Goal: Task Accomplishment & Management: Manage account settings

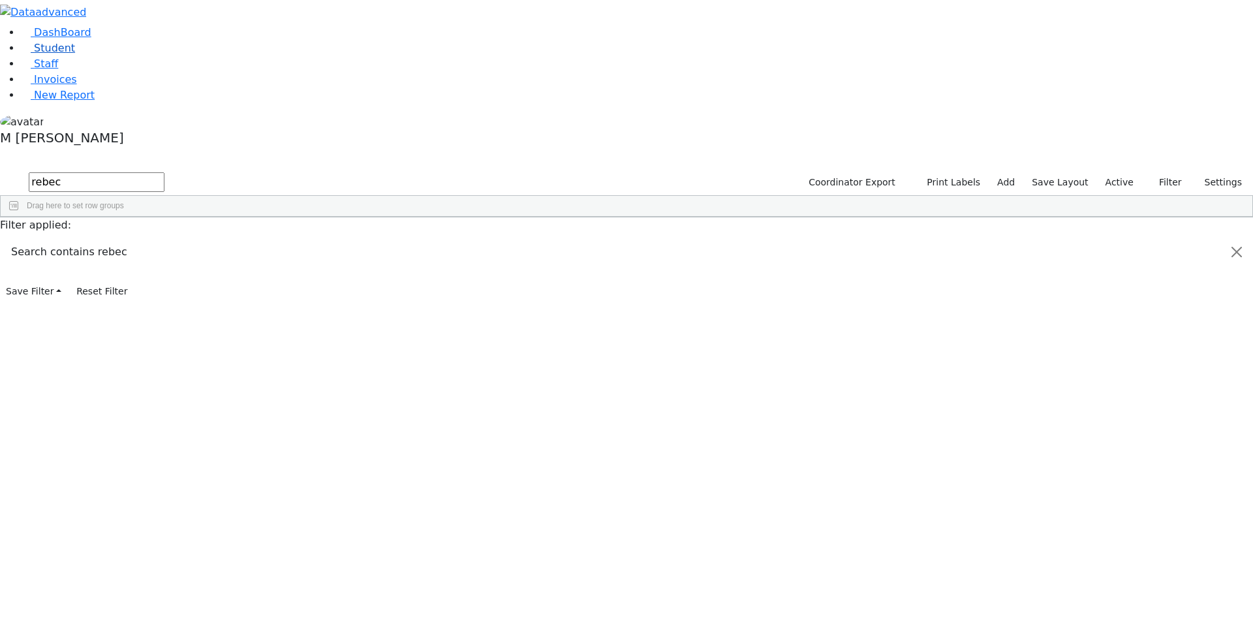
click at [67, 54] on link "Student" at bounding box center [48, 48] width 54 height 12
click at [164, 172] on input "text" at bounding box center [97, 182] width 136 height 20
type input "Simcha Horo"
click at [0, 170] on button "submit" at bounding box center [12, 182] width 25 height 25
drag, startPoint x: 261, startPoint y: 55, endPoint x: 125, endPoint y: 52, distance: 136.5
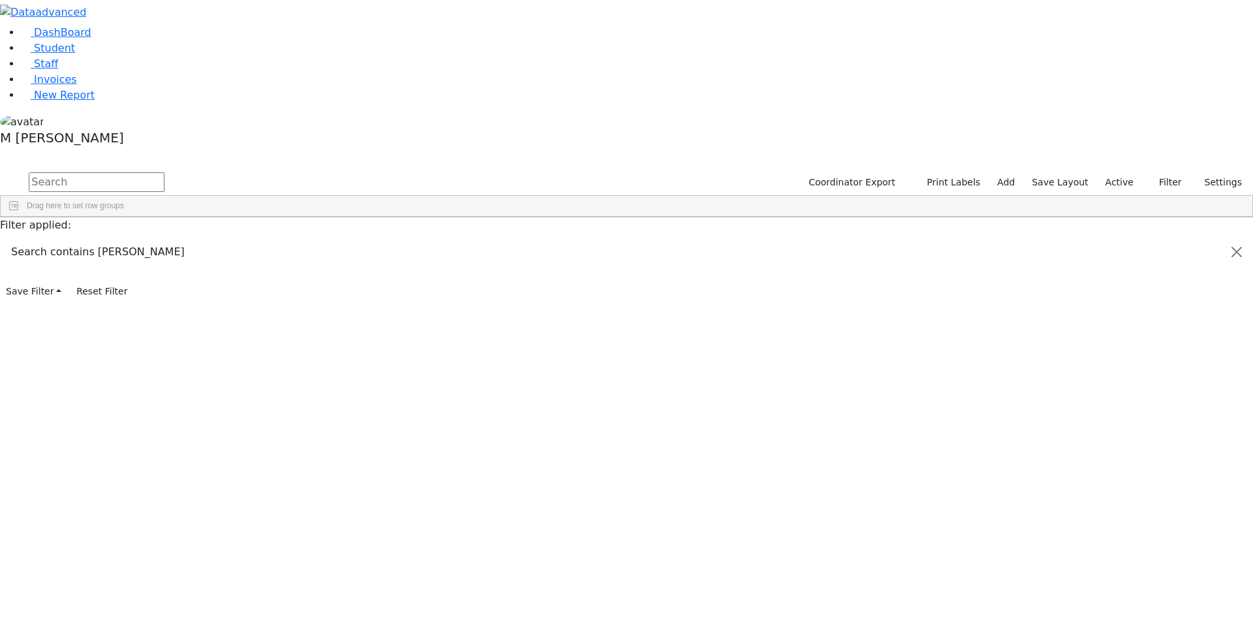
click at [125, 52] on div "DashBoard Student Staff Invoices New Report 0" at bounding box center [626, 151] width 1253 height 302
click at [67, 54] on link "Student" at bounding box center [48, 48] width 54 height 12
click at [56, 101] on span "New Report" at bounding box center [64, 95] width 61 height 12
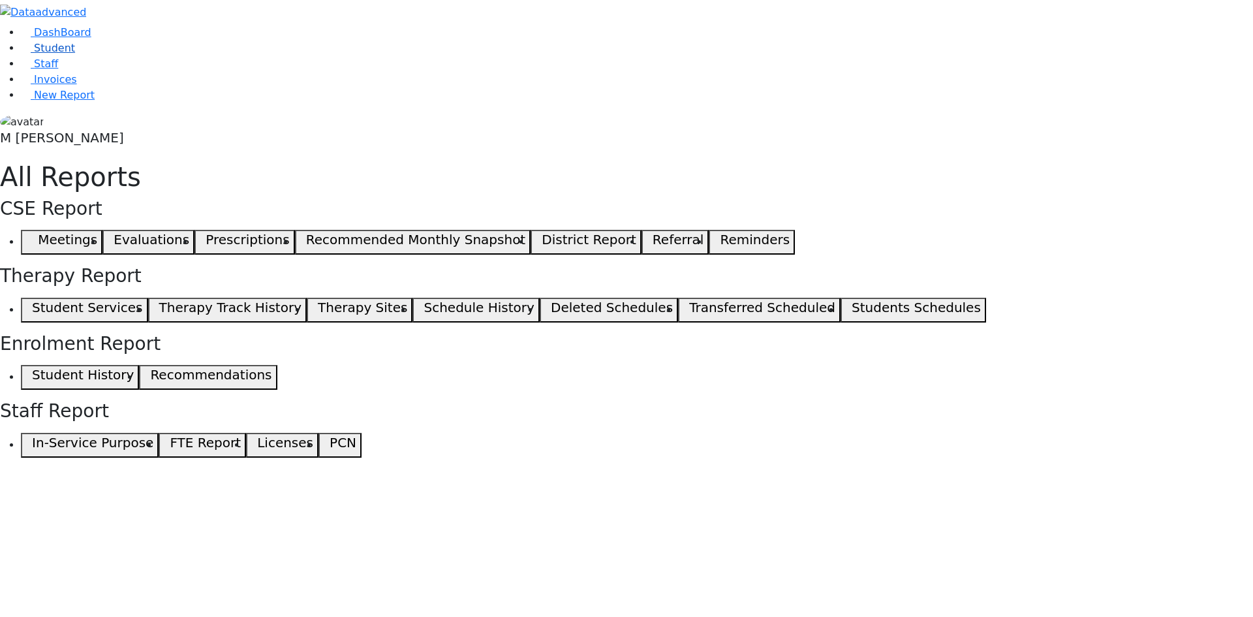
click at [75, 54] on link "Student" at bounding box center [48, 48] width 54 height 12
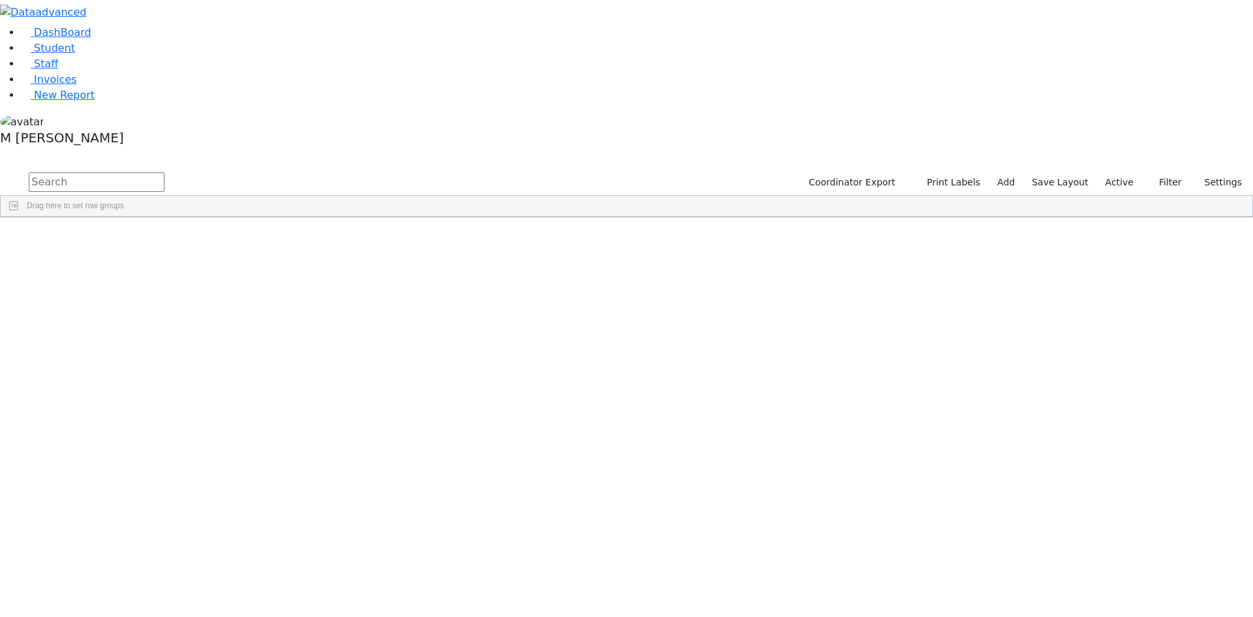
click at [1249, 164] on div "DashBoard Student Staff Invoices New Report A" at bounding box center [626, 108] width 1253 height 217
click at [1242, 245] on span "Columns" at bounding box center [1246, 260] width 9 height 31
click at [1113, 457] on input "Home Phone column toggle visibility (hidden)" at bounding box center [1118, 462] width 10 height 10
checkbox input "true"
click at [1113, 441] on input "Parent Name column toggle visibility (hidden)" at bounding box center [1118, 446] width 10 height 10
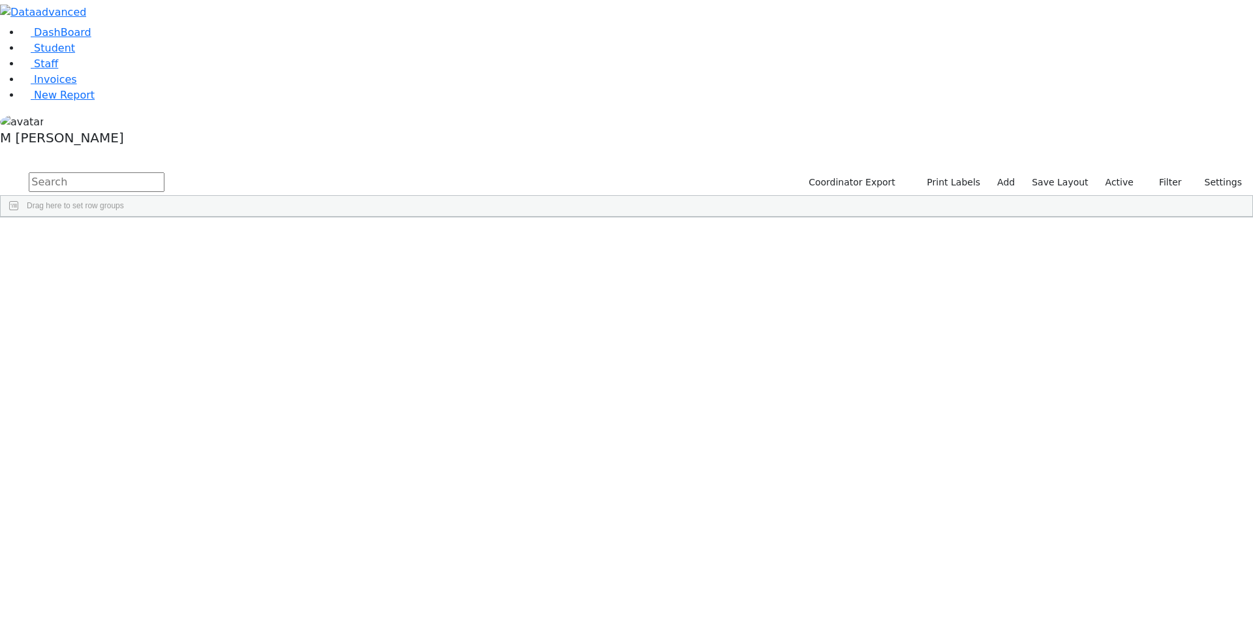
checkbox input "true"
click at [1113, 473] on input "Home Phone Alt column toggle visibility (hidden)" at bounding box center [1118, 478] width 10 height 10
checkbox input "true"
click at [1113, 488] on input "Mother Cell column toggle visibility (hidden)" at bounding box center [1118, 493] width 10 height 10
checkbox input "true"
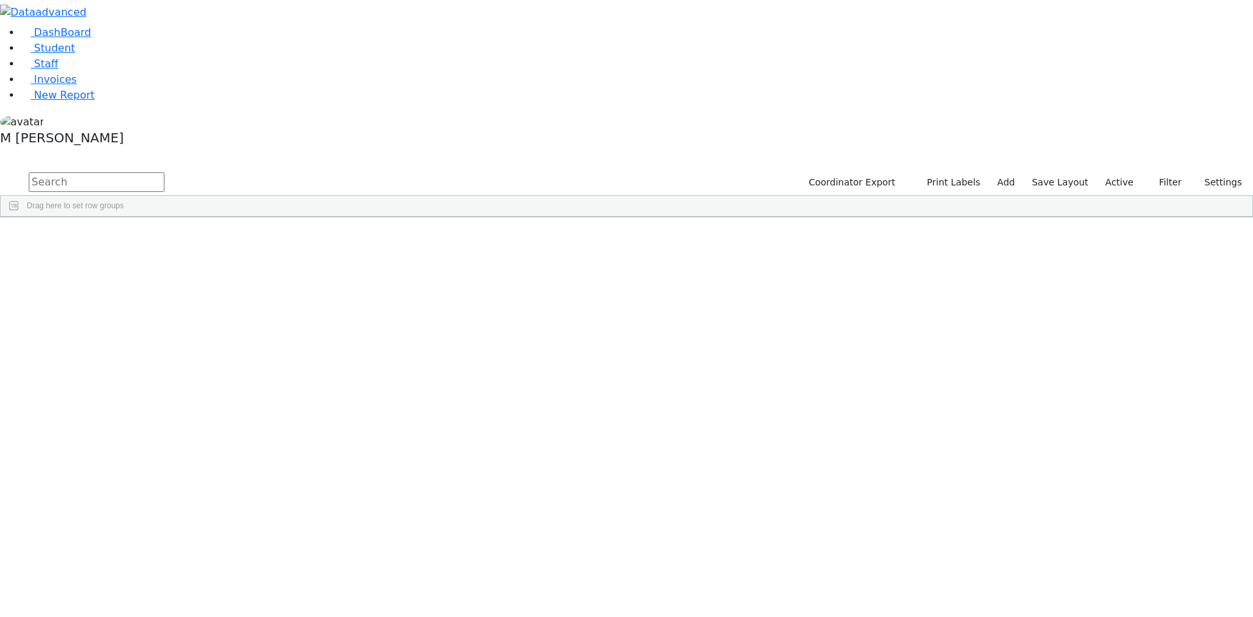
click at [1113, 501] on div "Father Cell" at bounding box center [1174, 509] width 122 height 16
click at [1113, 504] on input "Father Cell column toggle visibility (hidden)" at bounding box center [1118, 509] width 10 height 10
checkbox input "true"
drag, startPoint x: 108, startPoint y: 166, endPoint x: 422, endPoint y: 206, distance: 317.2
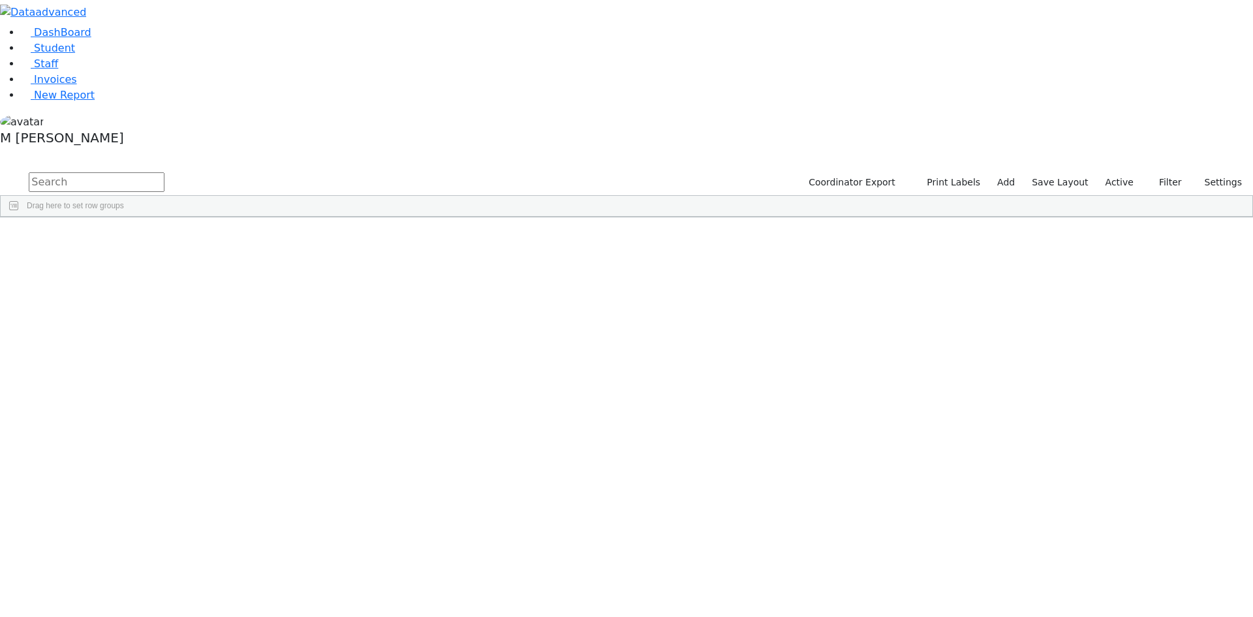
click at [498, 413] on span "Excel Export (.xlsx)‎" at bounding box center [459, 422] width 78 height 18
click at [75, 54] on link "Student" at bounding box center [48, 48] width 54 height 12
click at [164, 172] on input "text" at bounding box center [97, 182] width 136 height 20
type input "e"
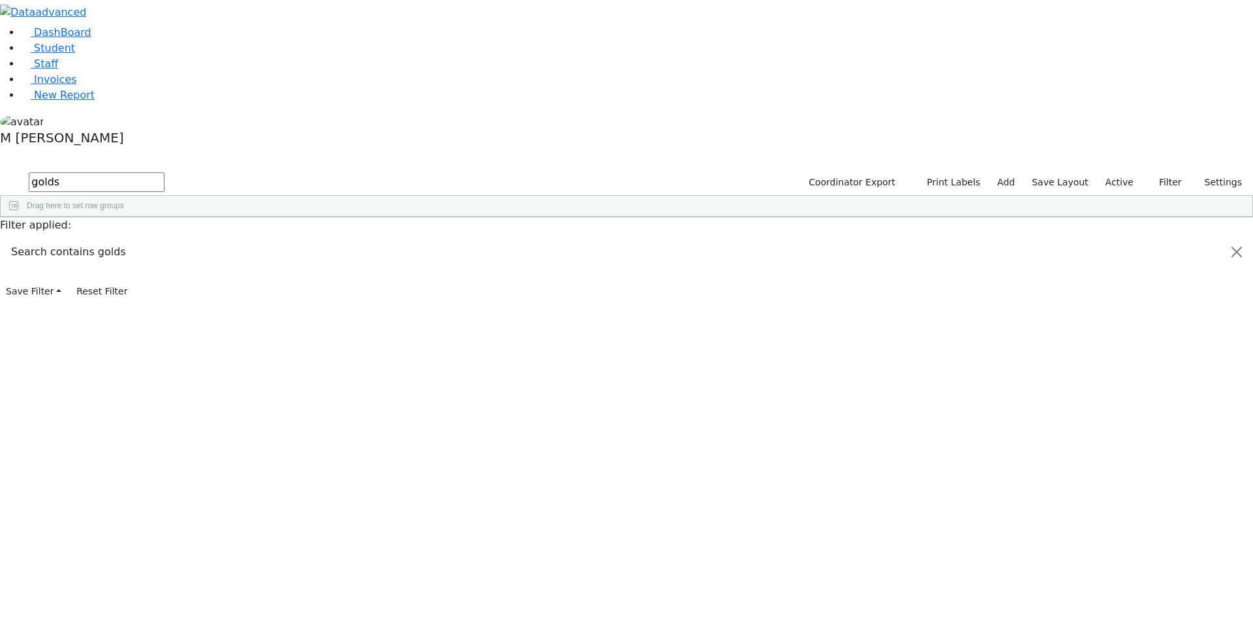
type input "golds"
click at [131, 275] on div "[PERSON_NAME]" at bounding box center [100, 284] width 63 height 18
click at [194, 293] on div "[PERSON_NAME]" at bounding box center [162, 302] width 63 height 18
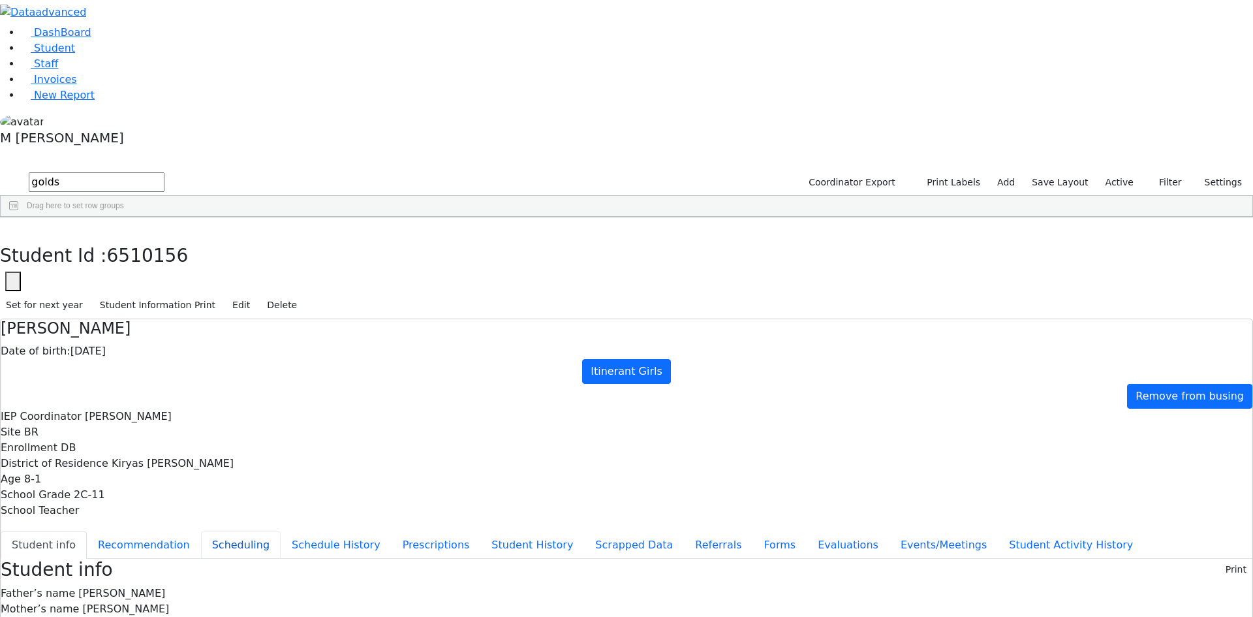
click at [281, 531] on button "Scheduling" at bounding box center [241, 544] width 80 height 27
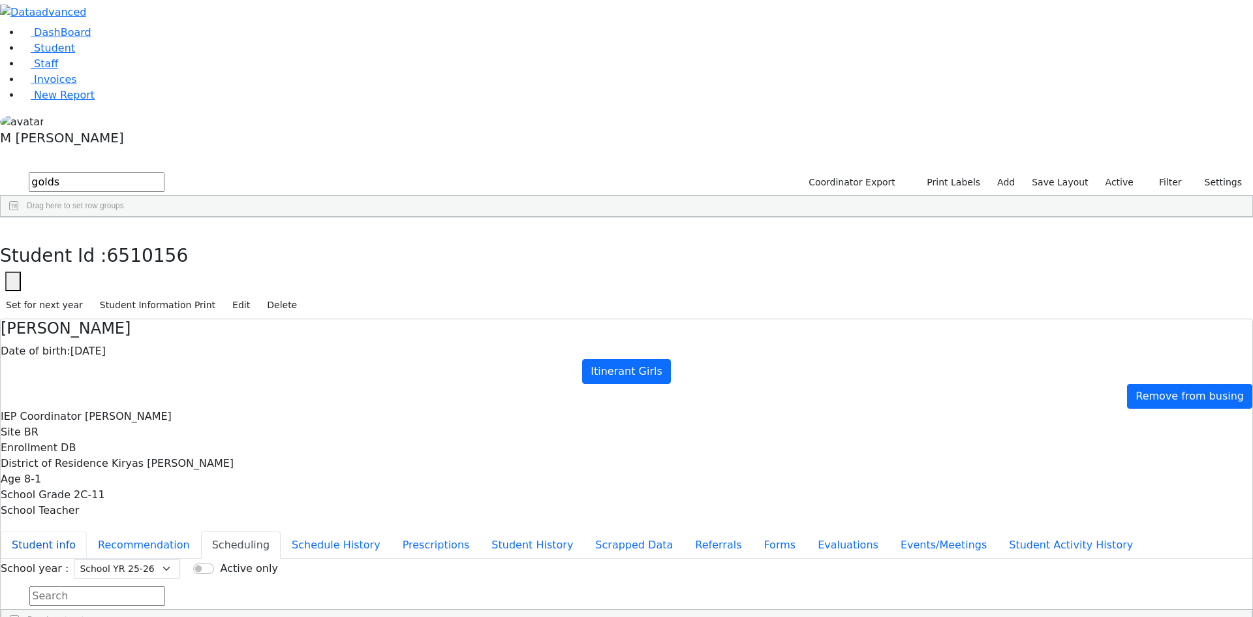
click at [87, 531] on button "Student info" at bounding box center [44, 544] width 86 height 27
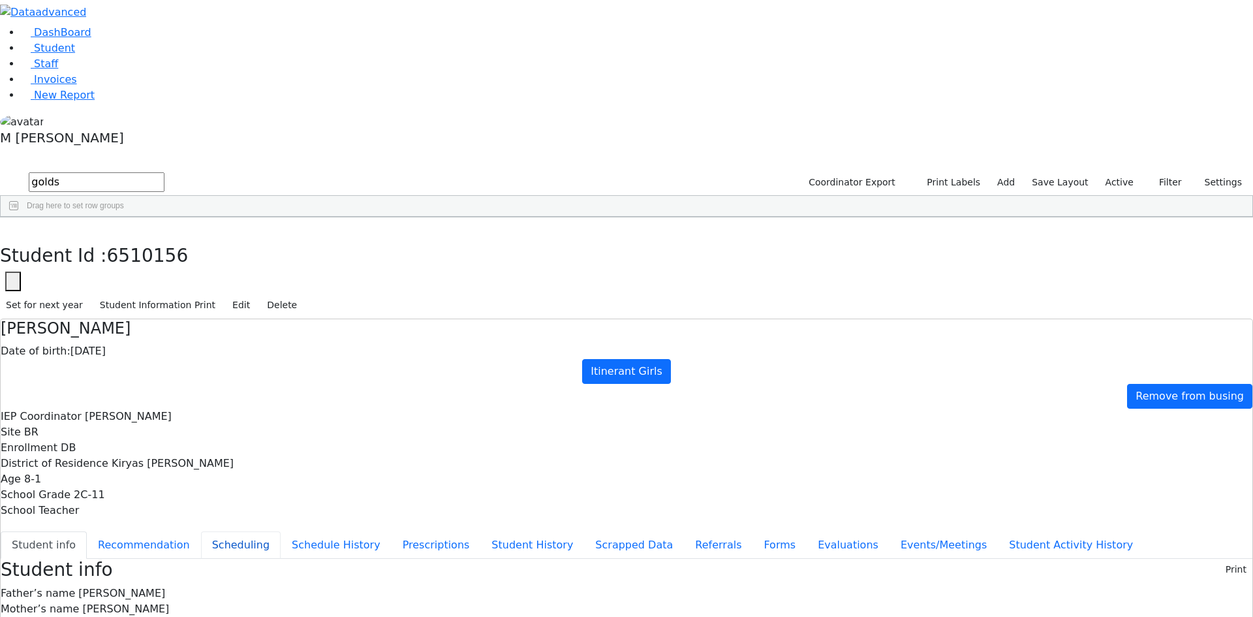
click at [281, 531] on button "Scheduling" at bounding box center [241, 544] width 80 height 27
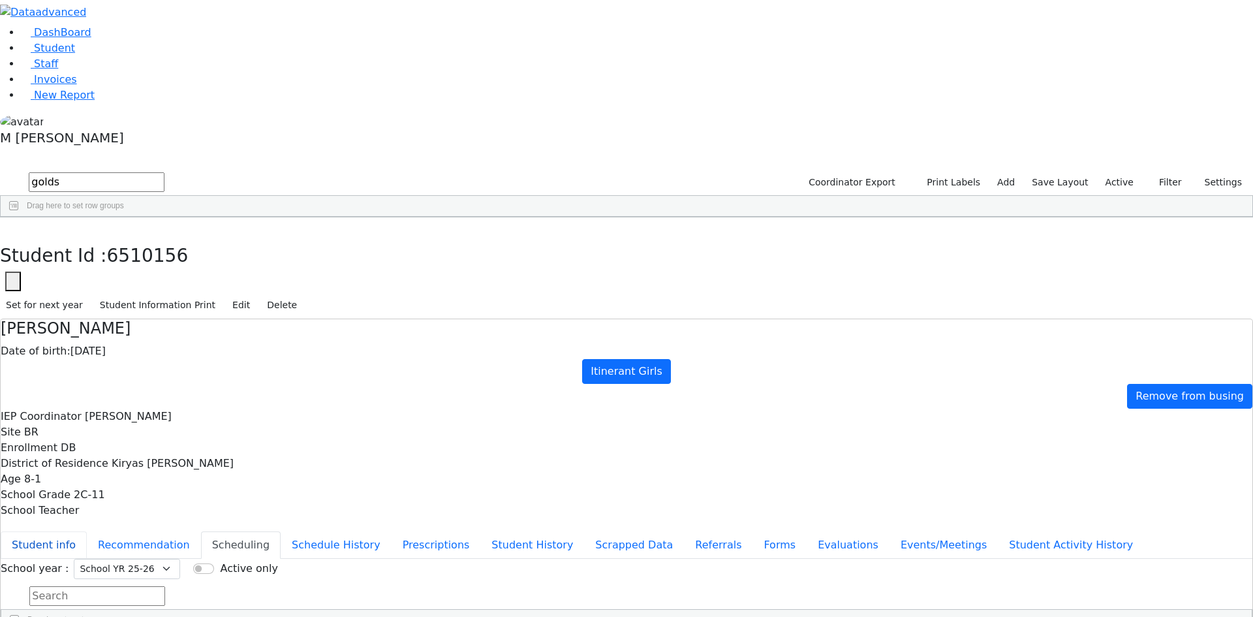
click at [87, 531] on button "Student info" at bounding box center [44, 544] width 86 height 27
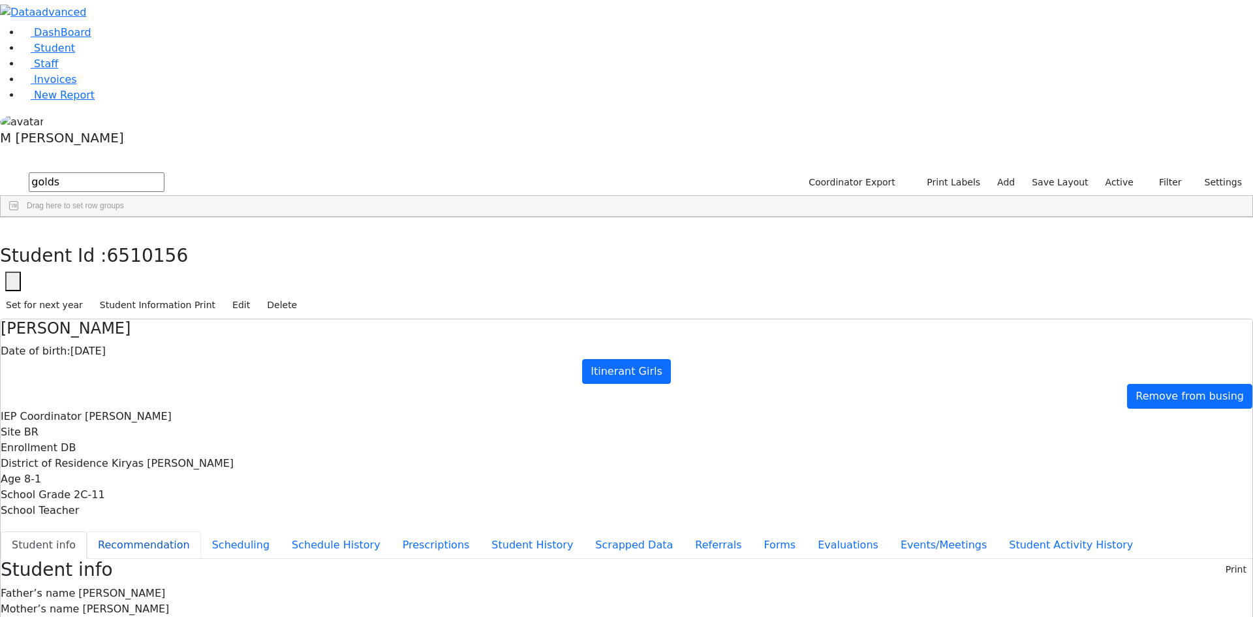
click at [201, 531] on button "Recommendation" at bounding box center [144, 544] width 114 height 27
checkbox input "true"
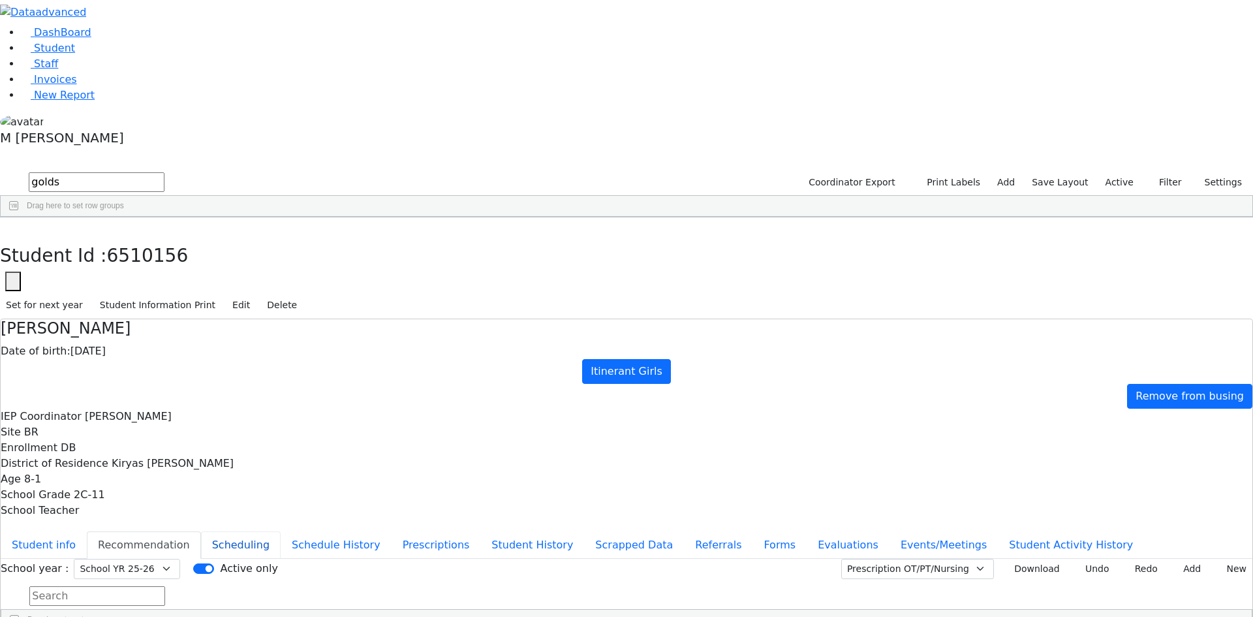
click at [281, 531] on button "Scheduling" at bounding box center [241, 544] width 80 height 27
click at [78, 40] on li "DashBoard" at bounding box center [637, 33] width 1232 height 16
click at [75, 54] on link "Student" at bounding box center [48, 48] width 54 height 12
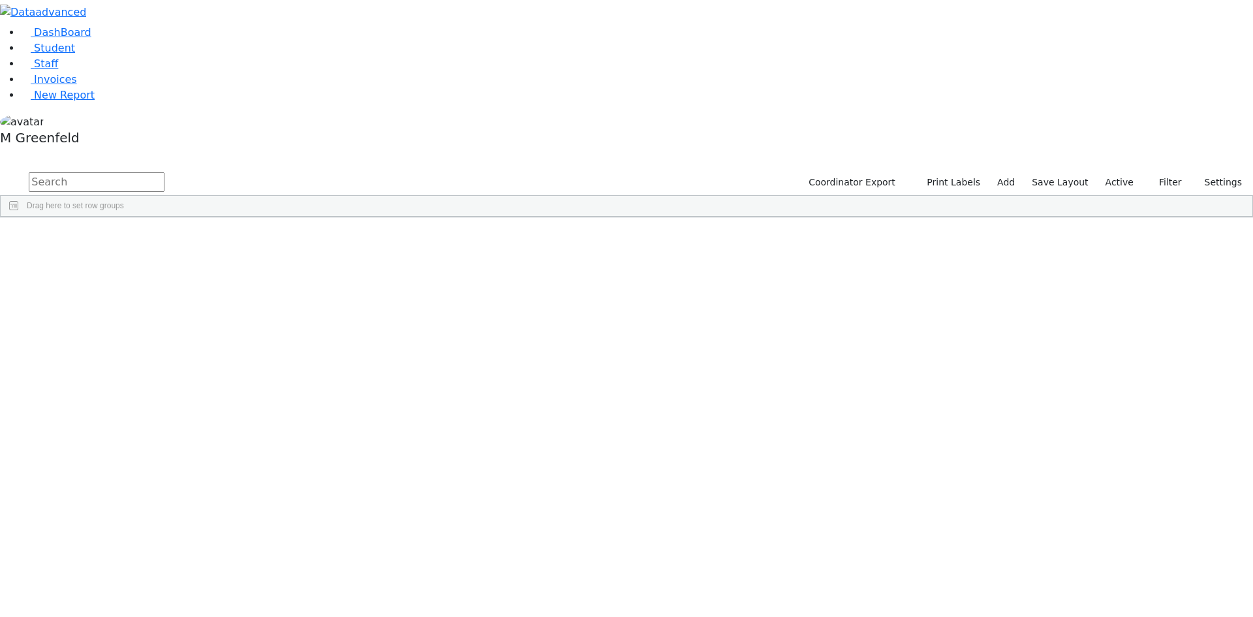
click at [1107, 172] on label "Active" at bounding box center [1120, 182] width 40 height 20
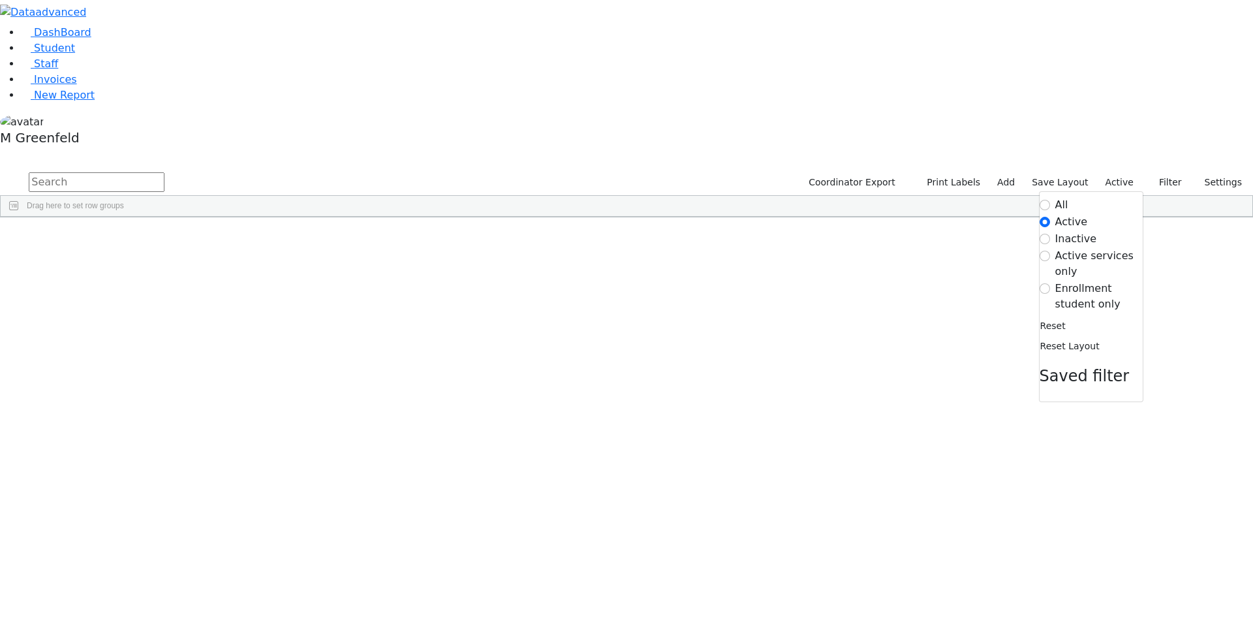
click at [1094, 281] on label "Enrollment student only" at bounding box center [1098, 296] width 87 height 31
click at [1050, 283] on input "Enrollment student only" at bounding box center [1045, 288] width 10 height 10
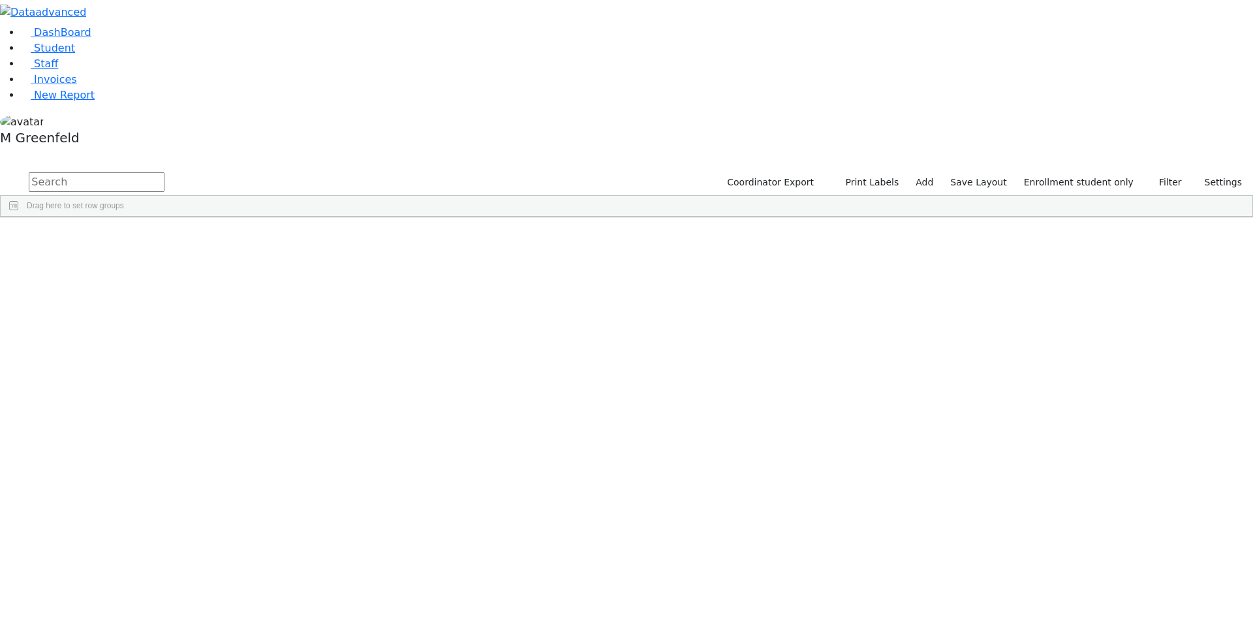
scroll to position [116, 0]
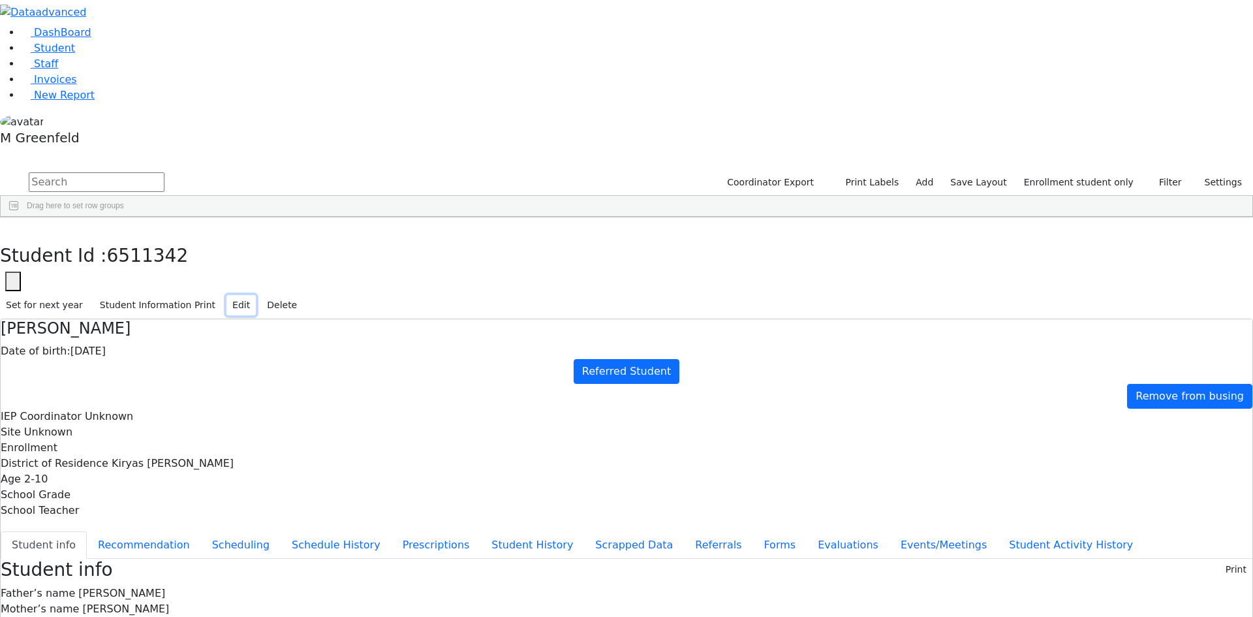
click at [256, 295] on button "Edit" at bounding box center [241, 305] width 29 height 20
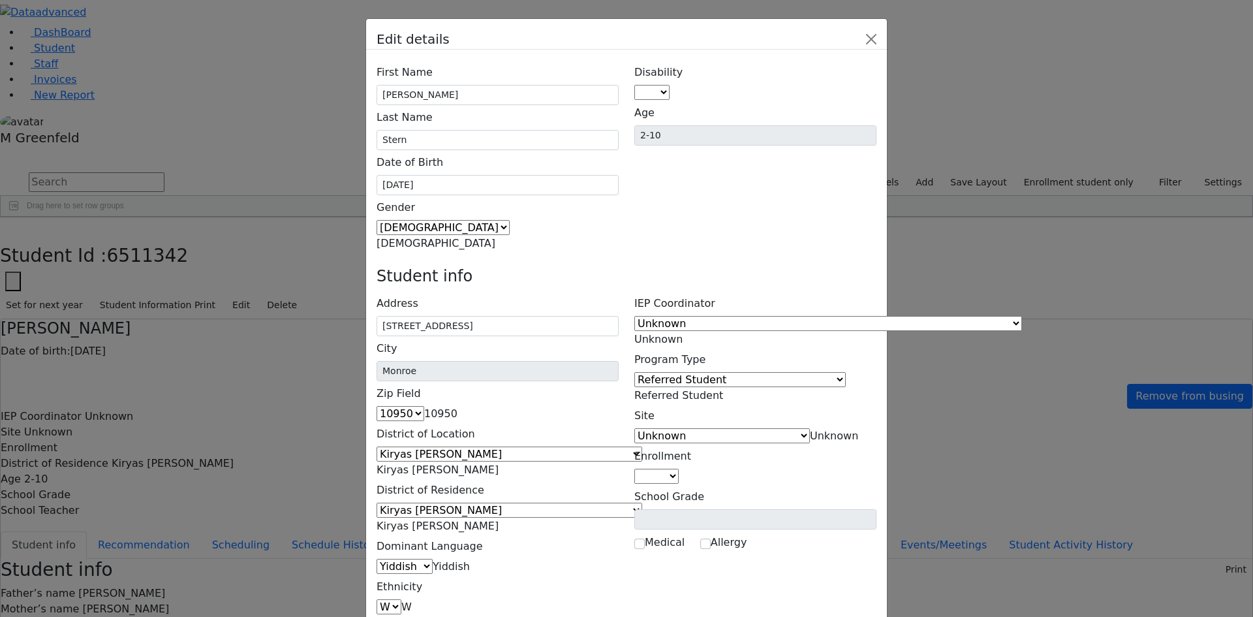
click at [810, 430] on span "Unknown" at bounding box center [834, 436] width 48 height 12
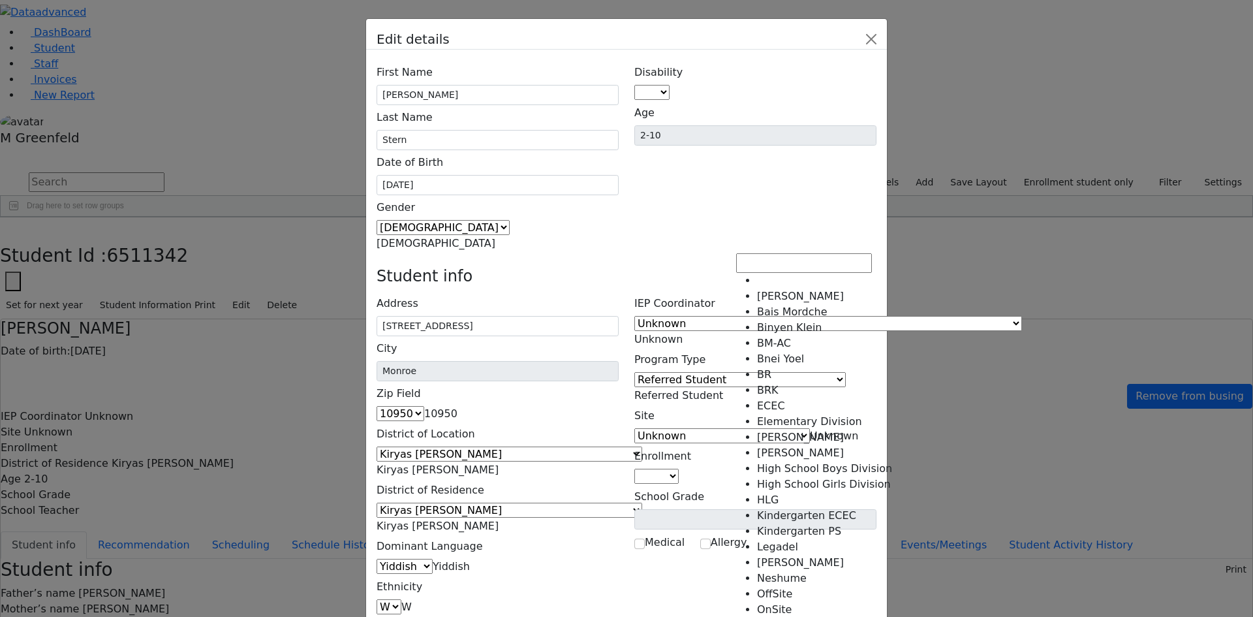
scroll to position [0, 0]
select select "41"
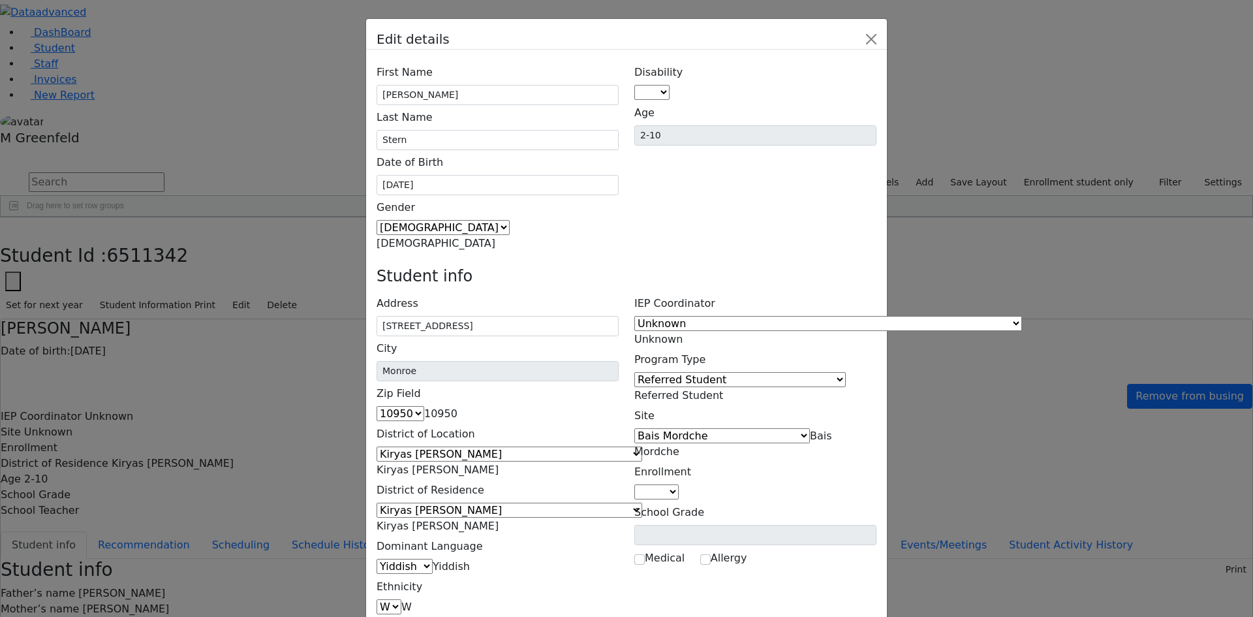
click at [683, 333] on span "Unknown" at bounding box center [658, 339] width 48 height 12
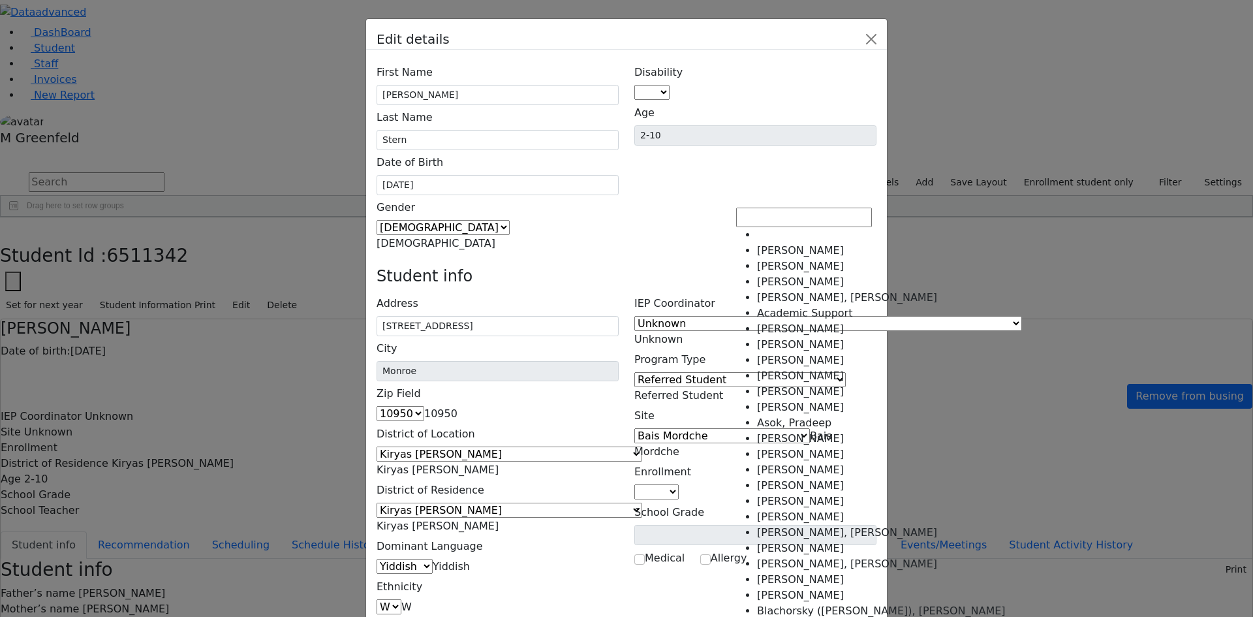
scroll to position [2231, 0]
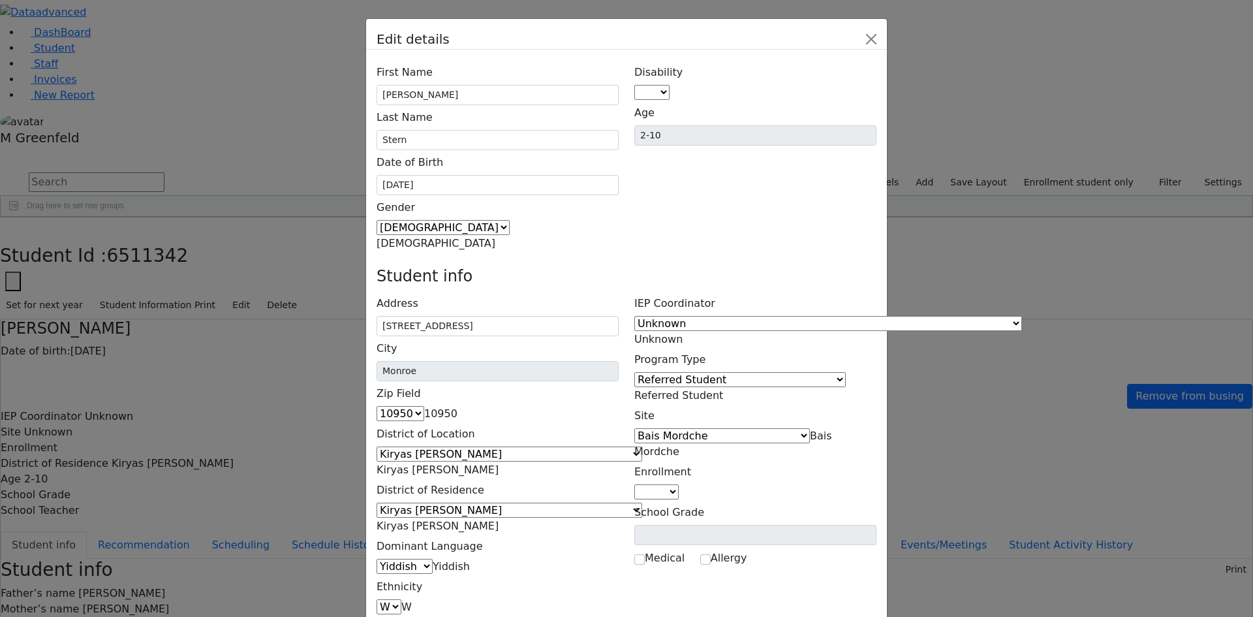
click at [859, 267] on h4 "Student info" at bounding box center [627, 276] width 500 height 19
click at [723, 389] on span "Referred Student" at bounding box center [678, 395] width 89 height 12
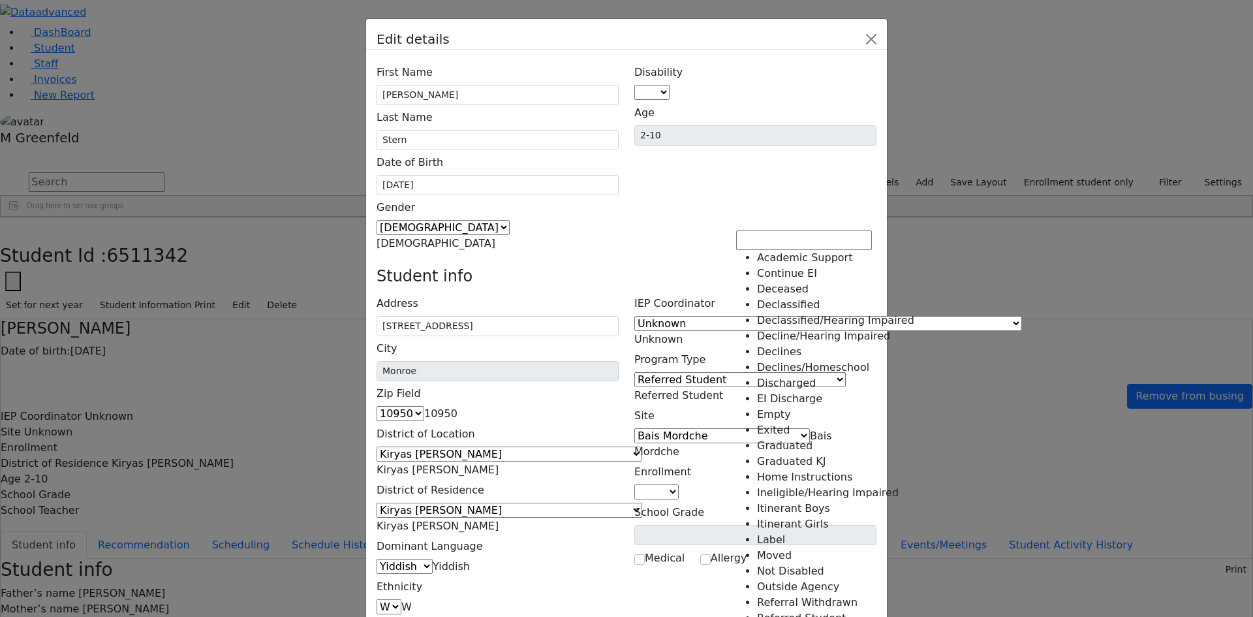
scroll to position [261, 0]
select select "25"
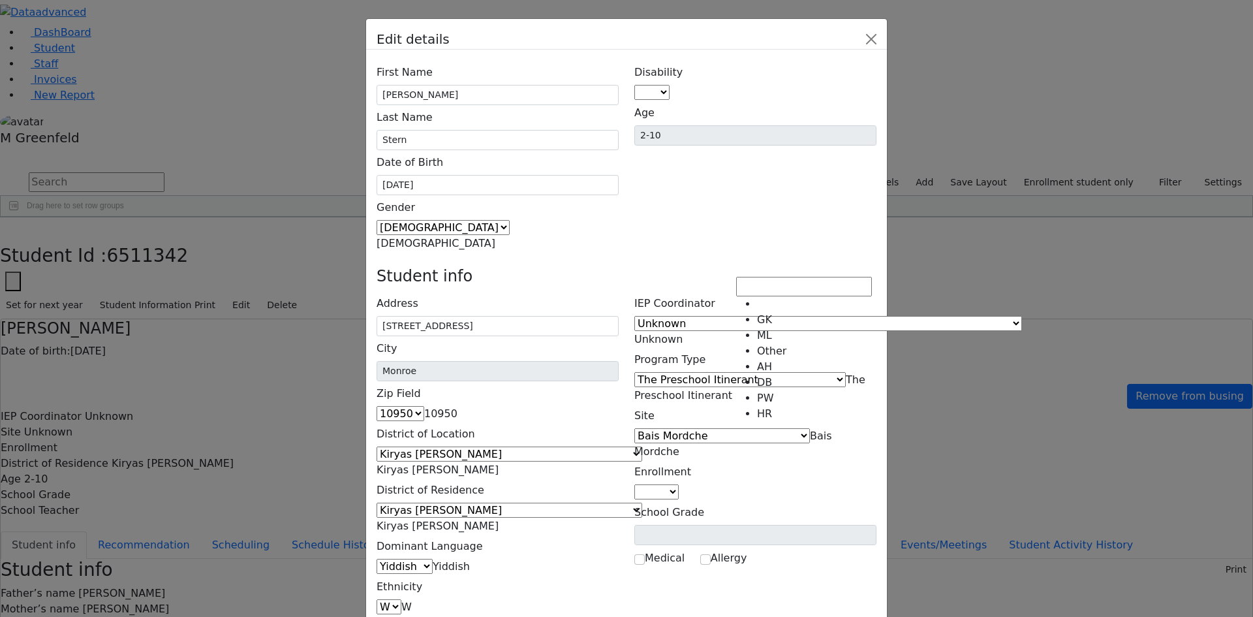
click at [679, 486] on span at bounding box center [679, 492] width 0 height 12
select select "4"
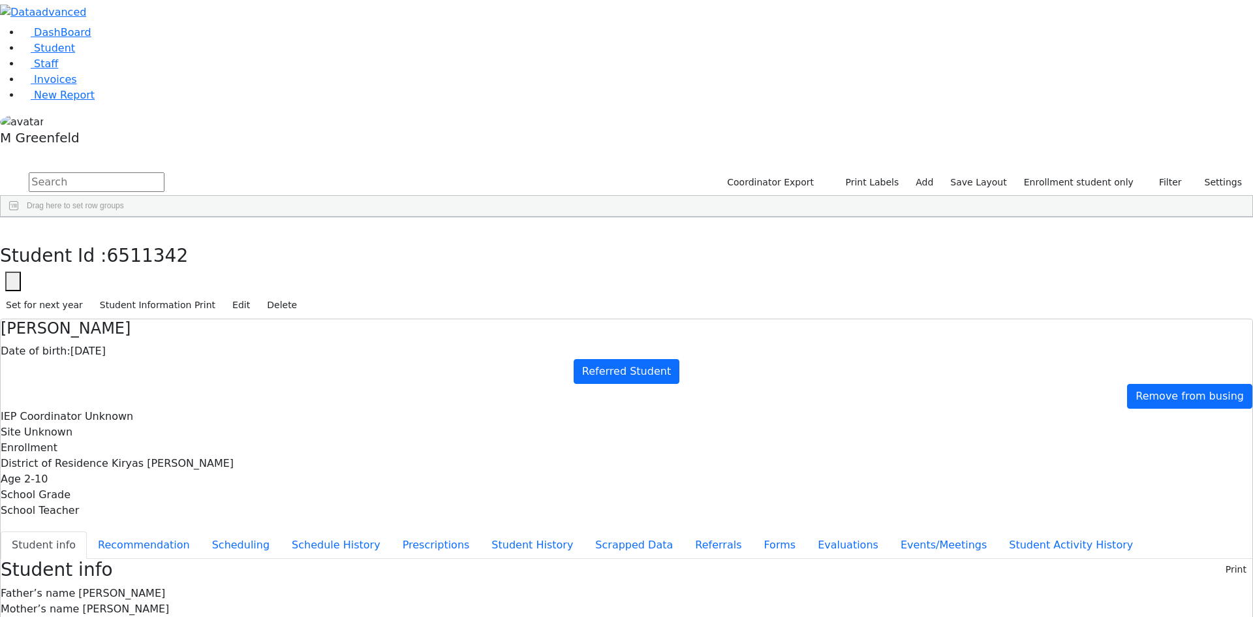
scroll to position [0, 0]
click at [256, 295] on button "Edit" at bounding box center [241, 305] width 29 height 20
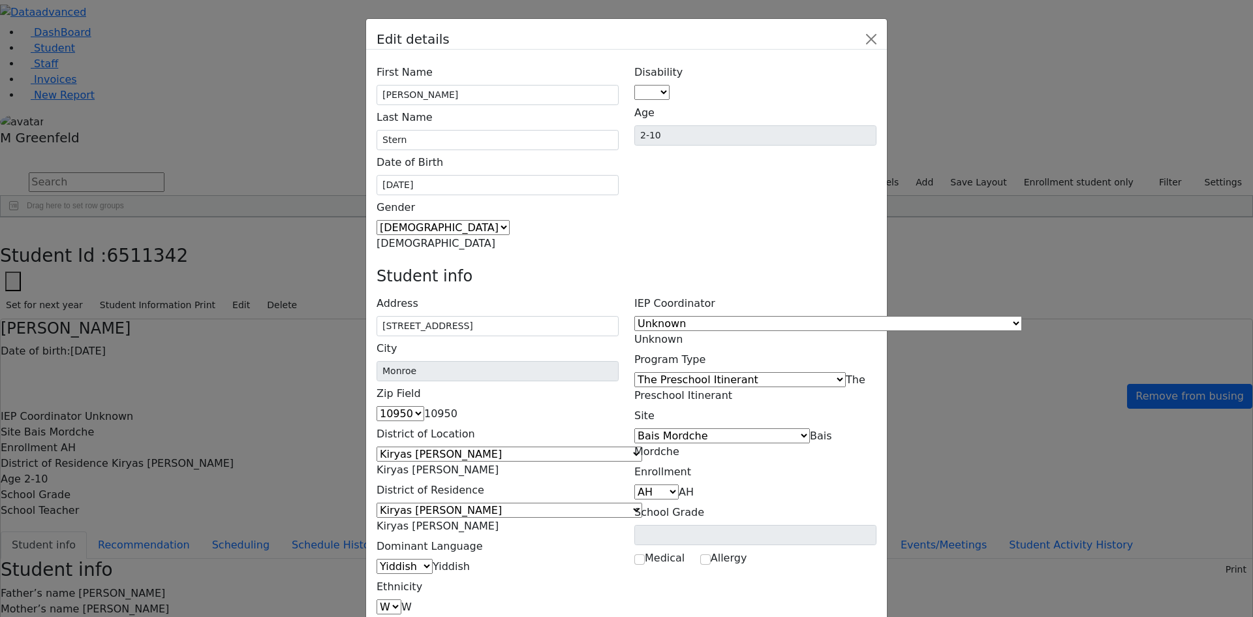
click at [670, 86] on span at bounding box center [670, 92] width 0 height 12
select select "14"
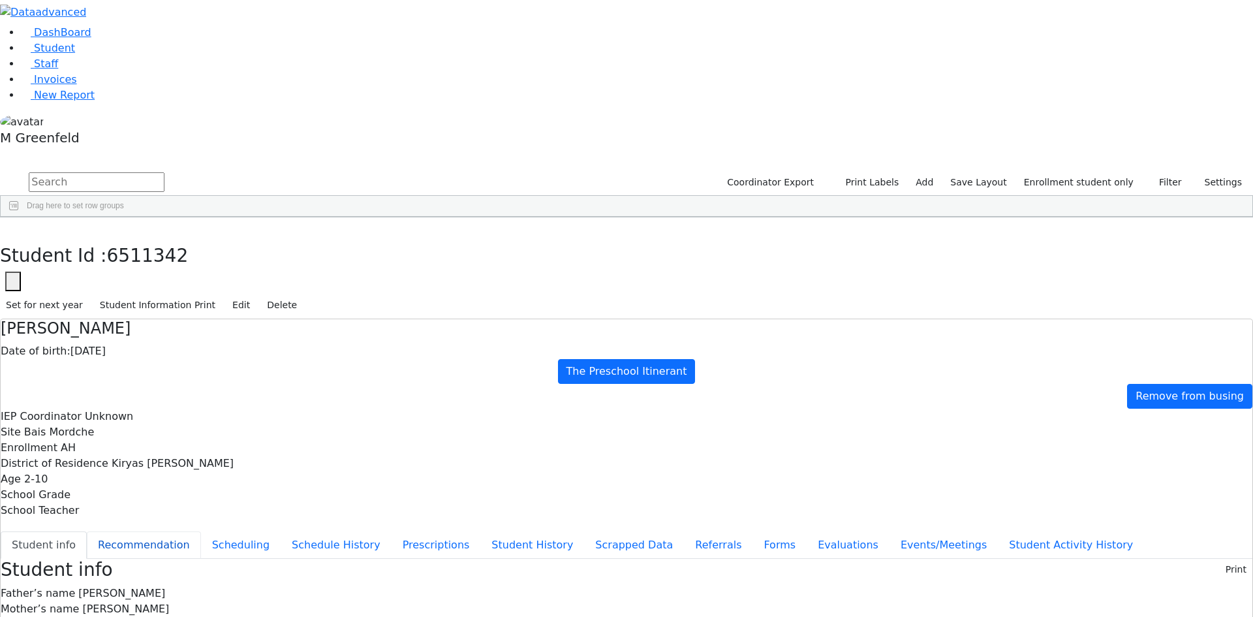
click at [201, 531] on button "Recommendation" at bounding box center [144, 544] width 114 height 27
checkbox input "true"
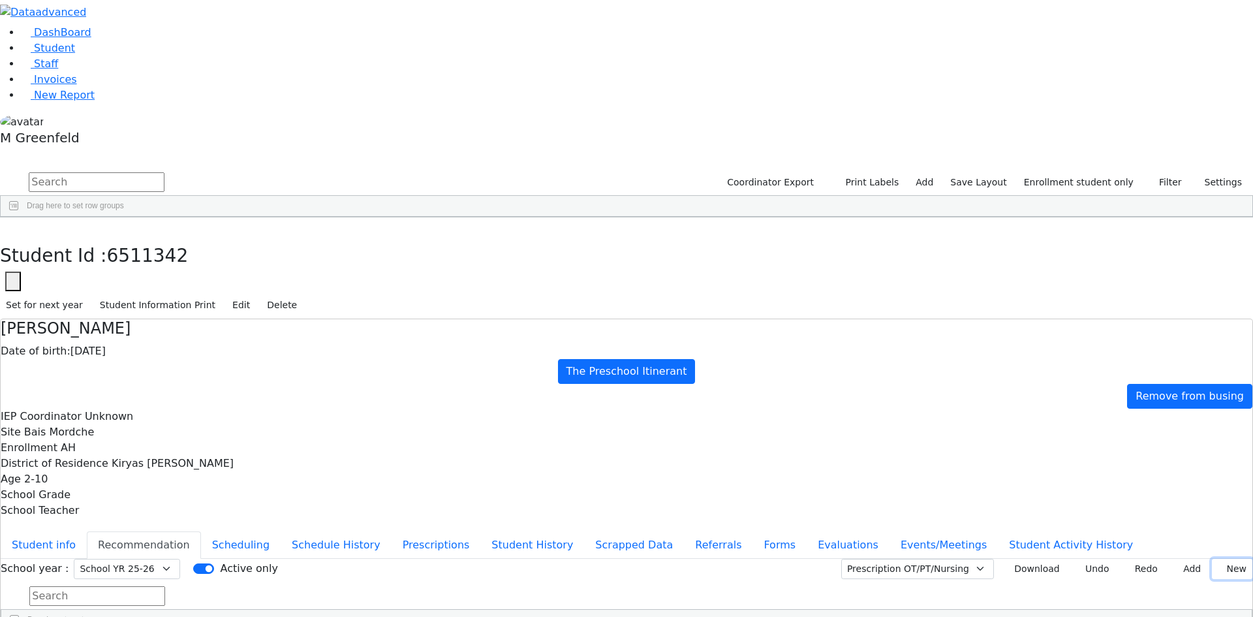
click at [1215, 559] on button "New" at bounding box center [1232, 569] width 40 height 20
type input "2025-08-12"
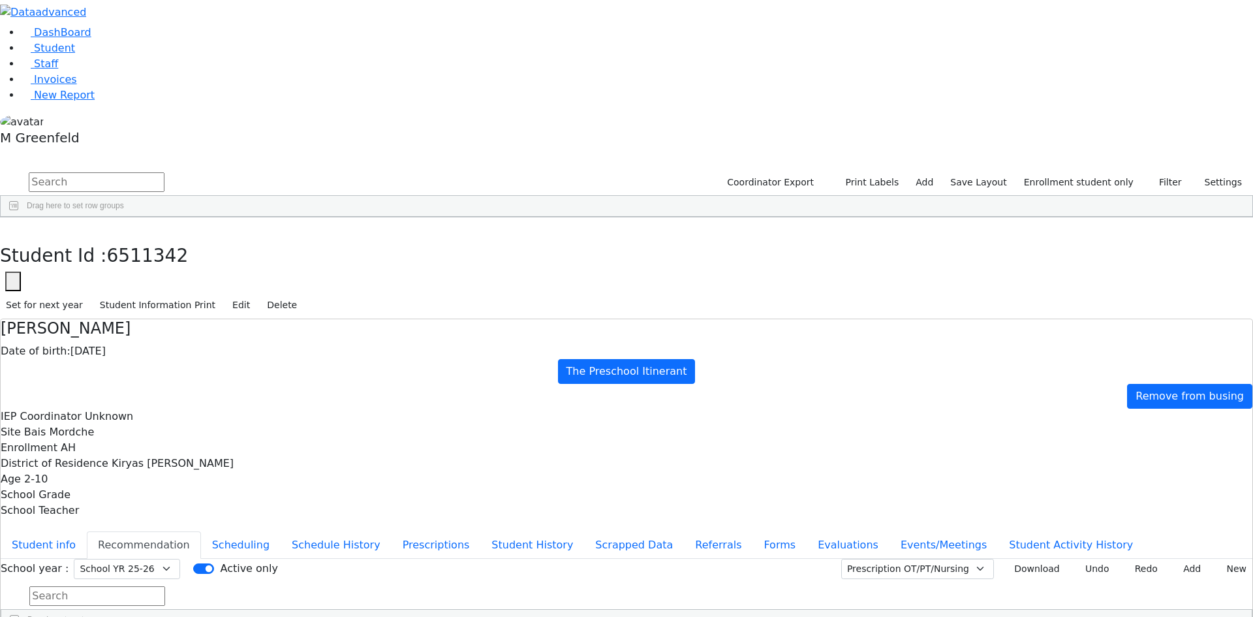
drag, startPoint x: 717, startPoint y: 388, endPoint x: 762, endPoint y: 312, distance: 88.1
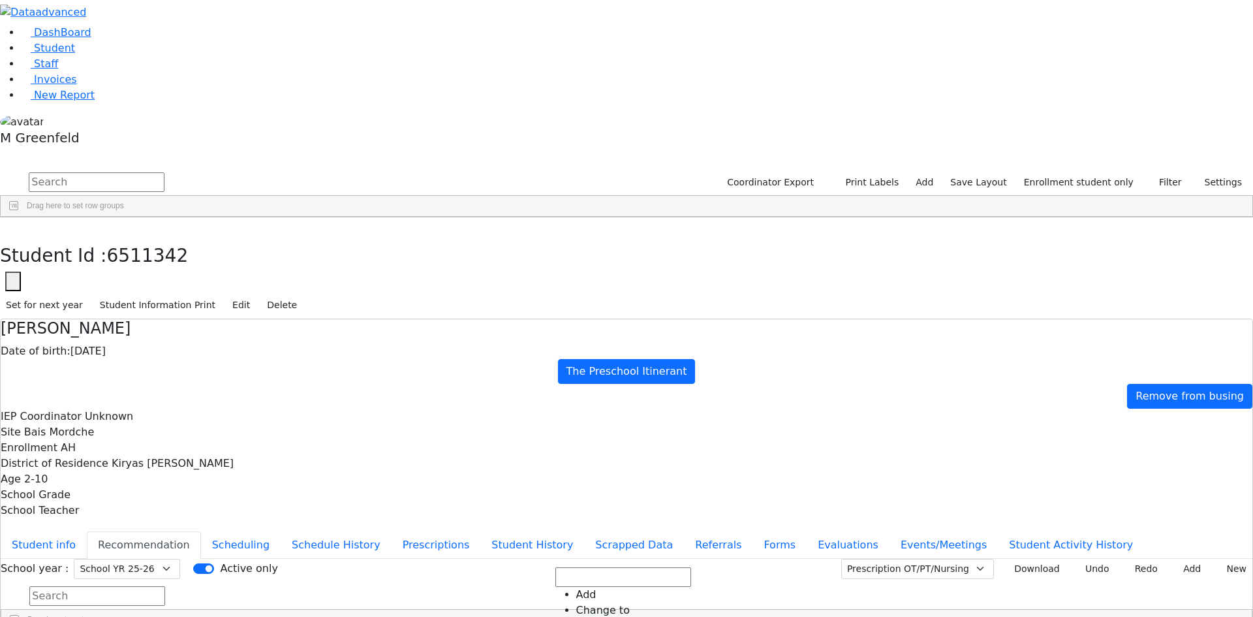
drag, startPoint x: 836, startPoint y: 364, endPoint x: 837, endPoint y: 373, distance: 8.6
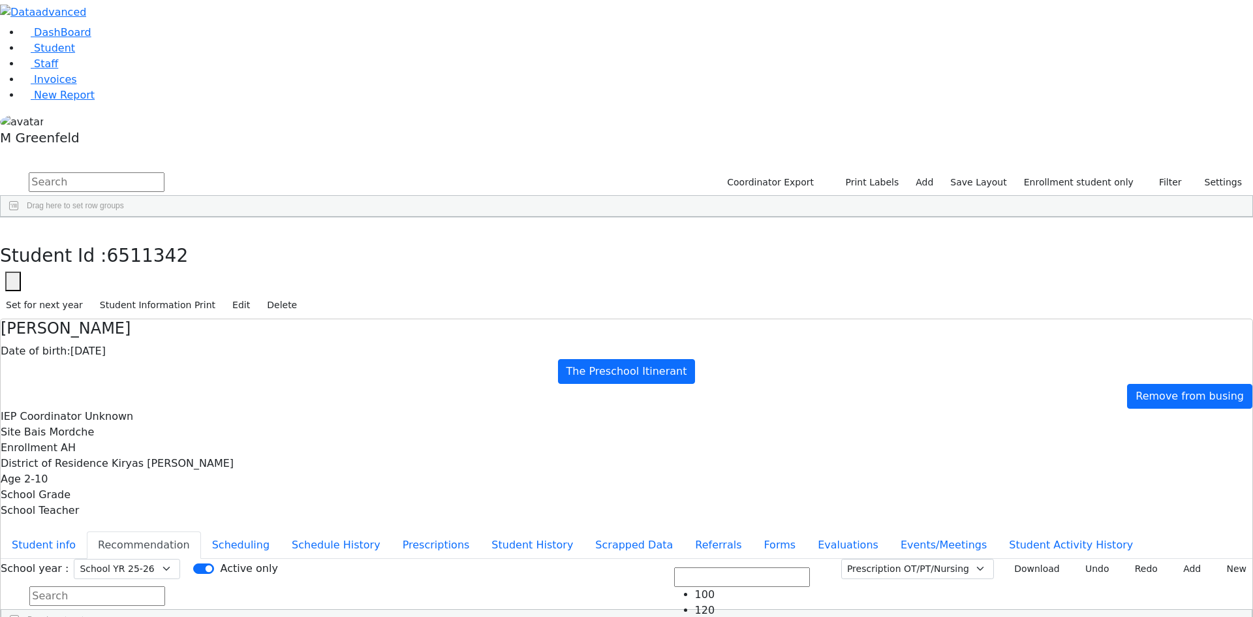
drag, startPoint x: 931, startPoint y: 367, endPoint x: 978, endPoint y: 305, distance: 78.2
click at [1180, 559] on button "Add" at bounding box center [1188, 569] width 38 height 20
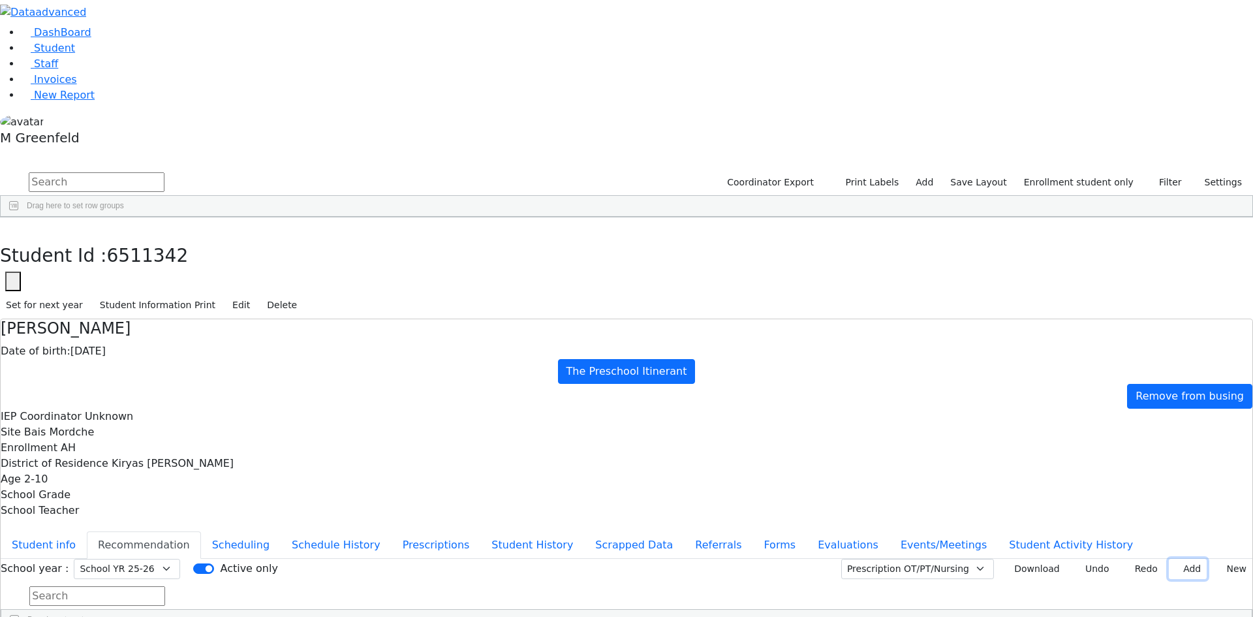
click at [1169, 559] on button "Add" at bounding box center [1188, 569] width 38 height 20
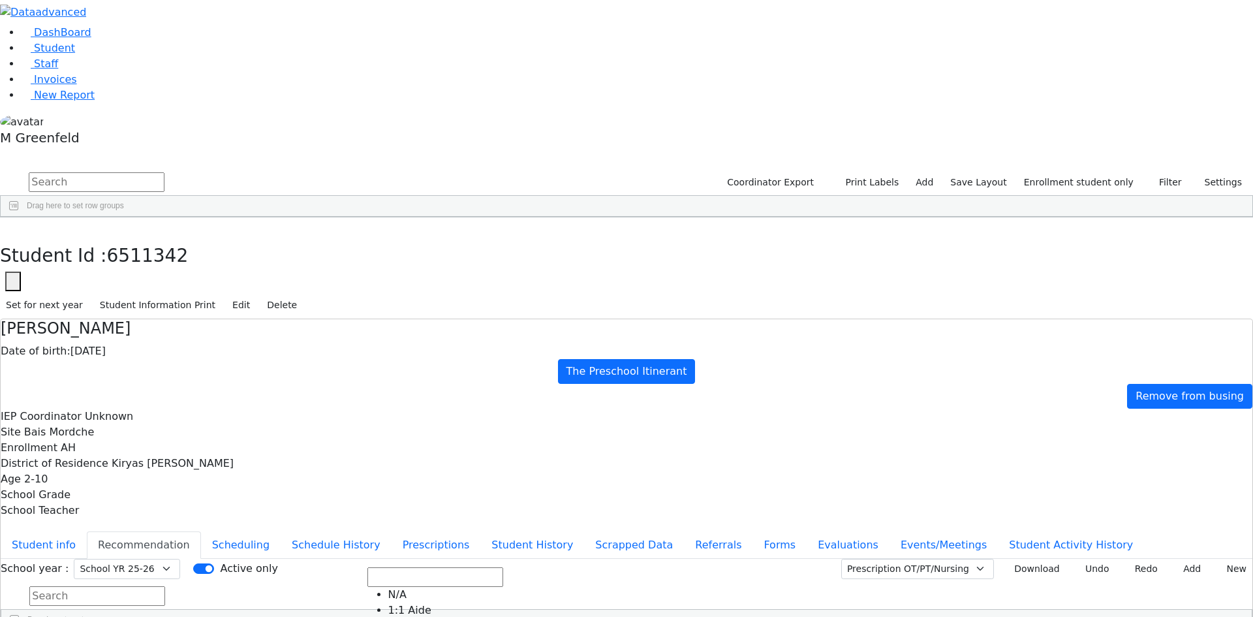
scroll to position [138, 0]
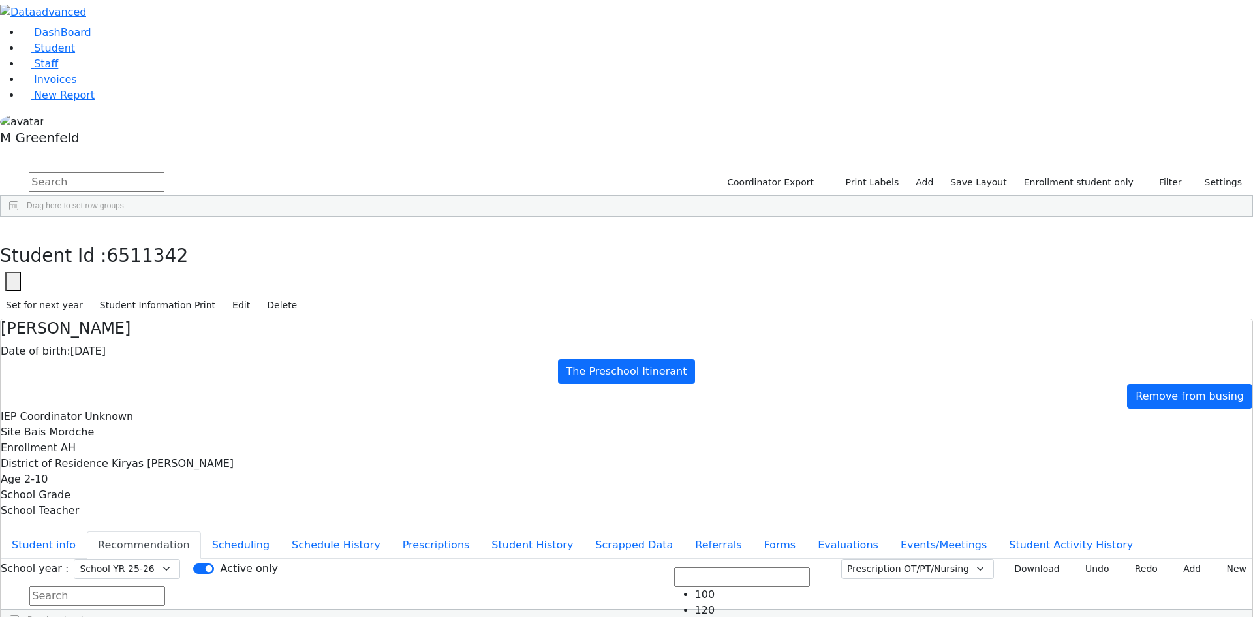
scroll to position [116, 0]
click at [87, 531] on button "Student info" at bounding box center [44, 544] width 86 height 27
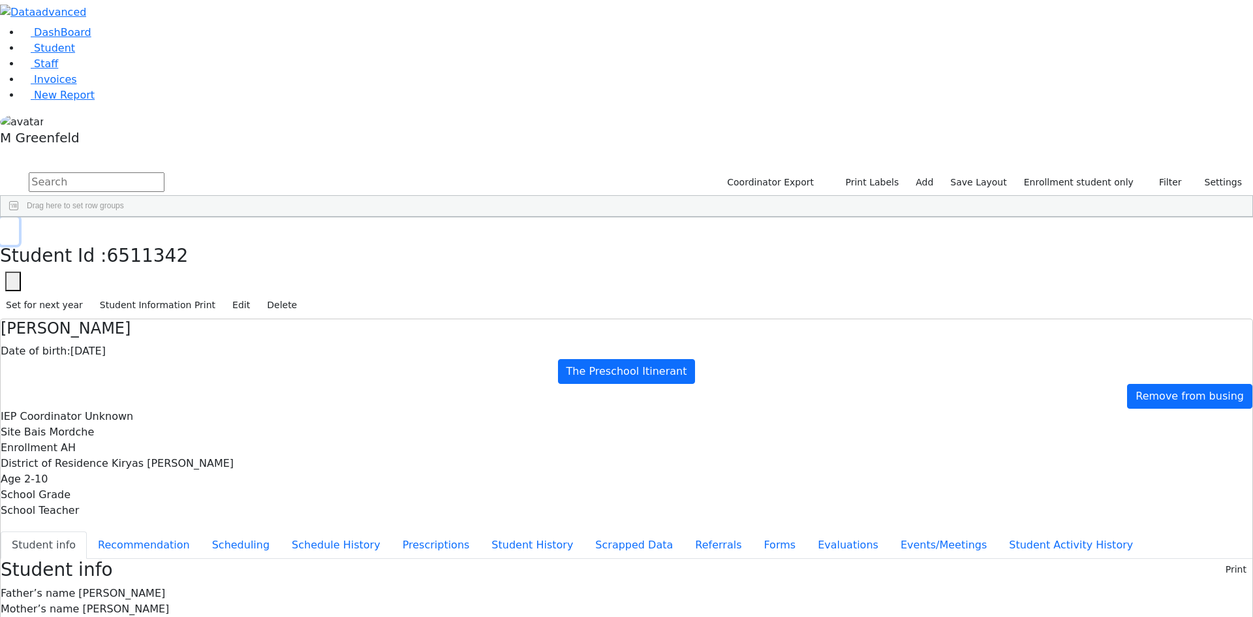
click at [19, 217] on button "button" at bounding box center [9, 230] width 19 height 27
click at [59, 56] on li "Student" at bounding box center [637, 48] width 1232 height 16
click at [60, 54] on span "Student" at bounding box center [54, 48] width 41 height 12
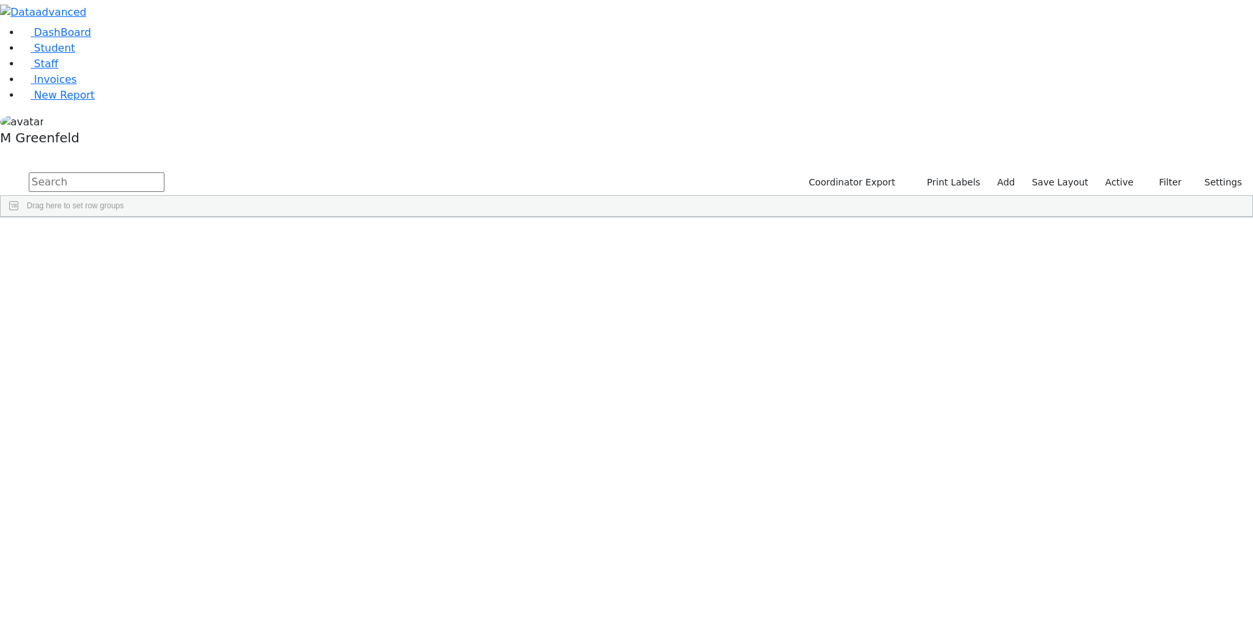
click at [383, 196] on div "Drag here to set row groups" at bounding box center [627, 206] width 1252 height 21
click at [164, 172] on input "text" at bounding box center [97, 182] width 136 height 20
click at [1241, 289] on span "button" at bounding box center [1246, 294] width 10 height 10
click at [1112, 495] on span at bounding box center [1117, 500] width 10 height 10
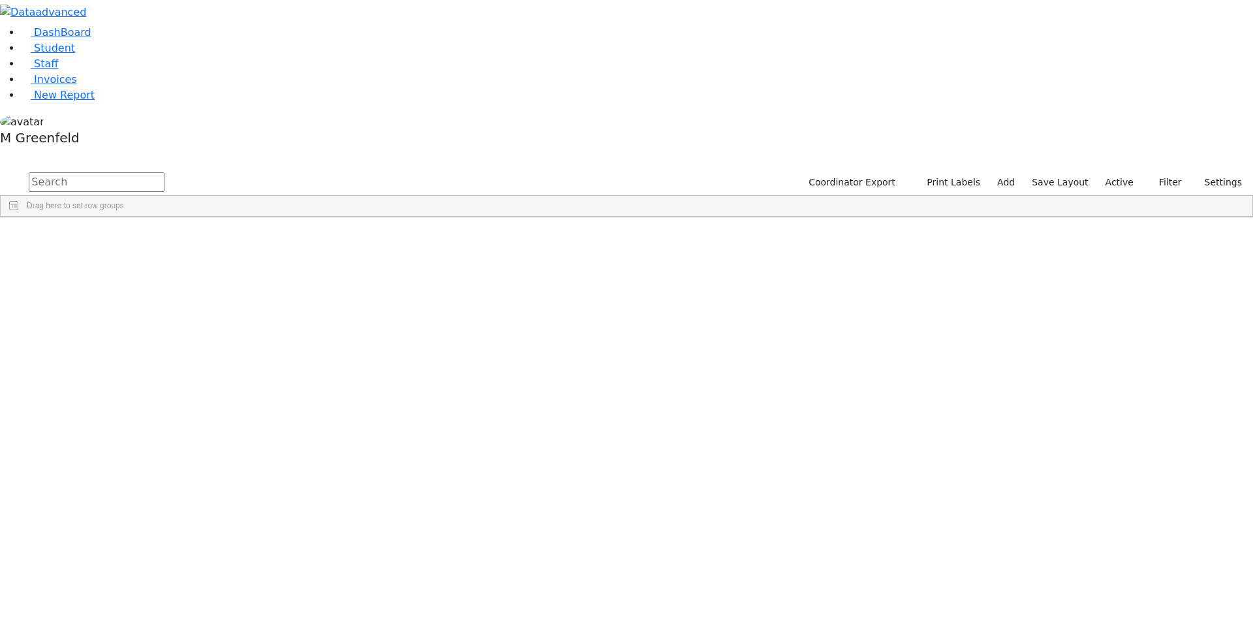
click at [1113, 576] on input "checkbox" at bounding box center [1118, 581] width 10 height 10
click at [1113, 607] on input "checkbox" at bounding box center [1118, 612] width 10 height 10
click at [1112, 273] on span at bounding box center [1117, 278] width 10 height 10
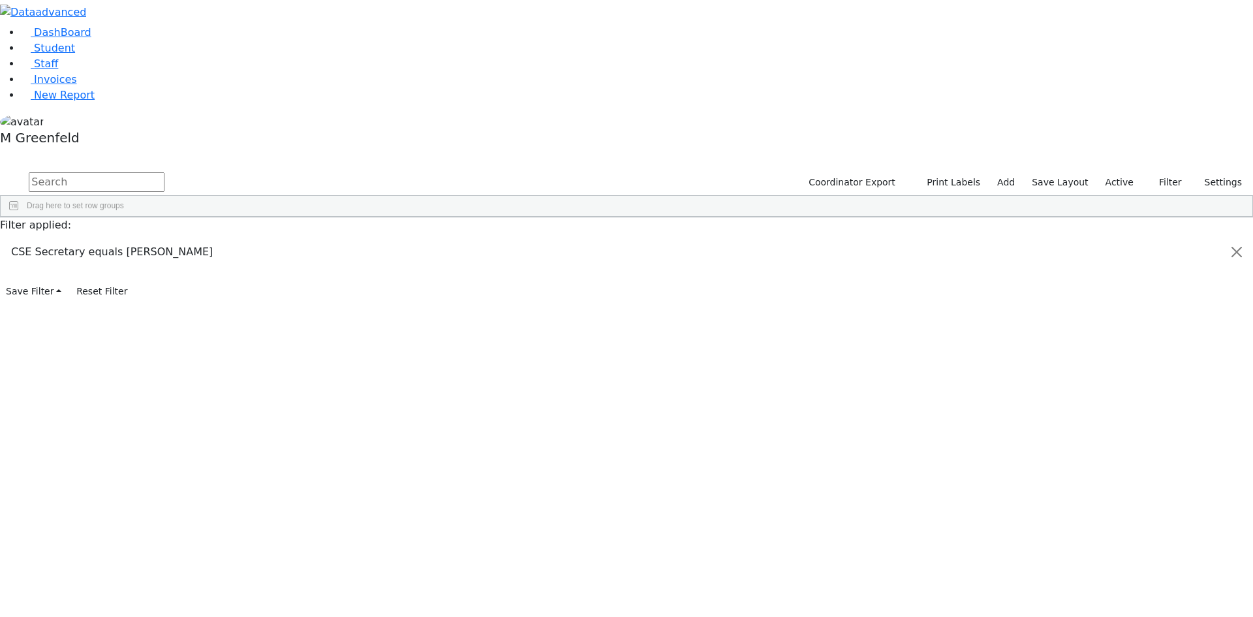
click at [1114, 354] on div "(Select All)" at bounding box center [1139, 359] width 53 height 10
click at [1113, 354] on input "checkbox" at bounding box center [1118, 359] width 10 height 10
click at [1113, 432] on input "checkbox" at bounding box center [1118, 437] width 10 height 10
click at [1113, 401] on input "checkbox" at bounding box center [1118, 406] width 10 height 10
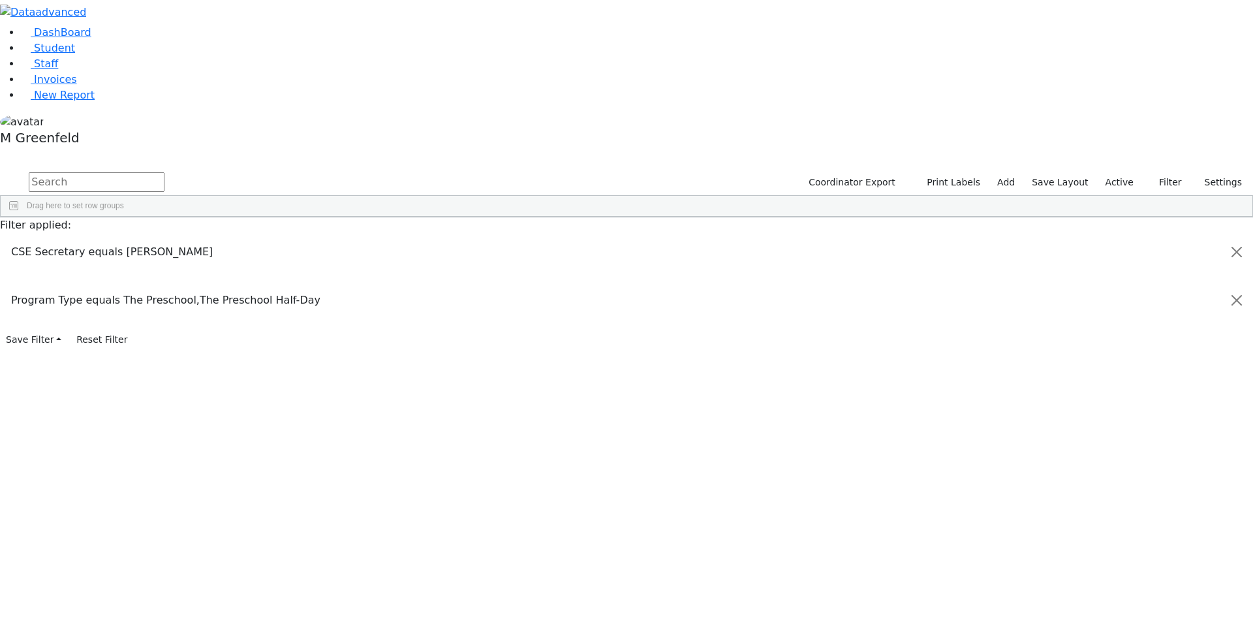
click at [1113, 416] on input "checkbox" at bounding box center [1118, 421] width 10 height 10
click at [347, 404] on span "Excel Export (.xlsx)‎" at bounding box center [309, 413] width 78 height 18
click at [164, 172] on input "text" at bounding box center [97, 182] width 136 height 20
click at [164, 531] on div "Shie" at bounding box center [135, 540] width 55 height 18
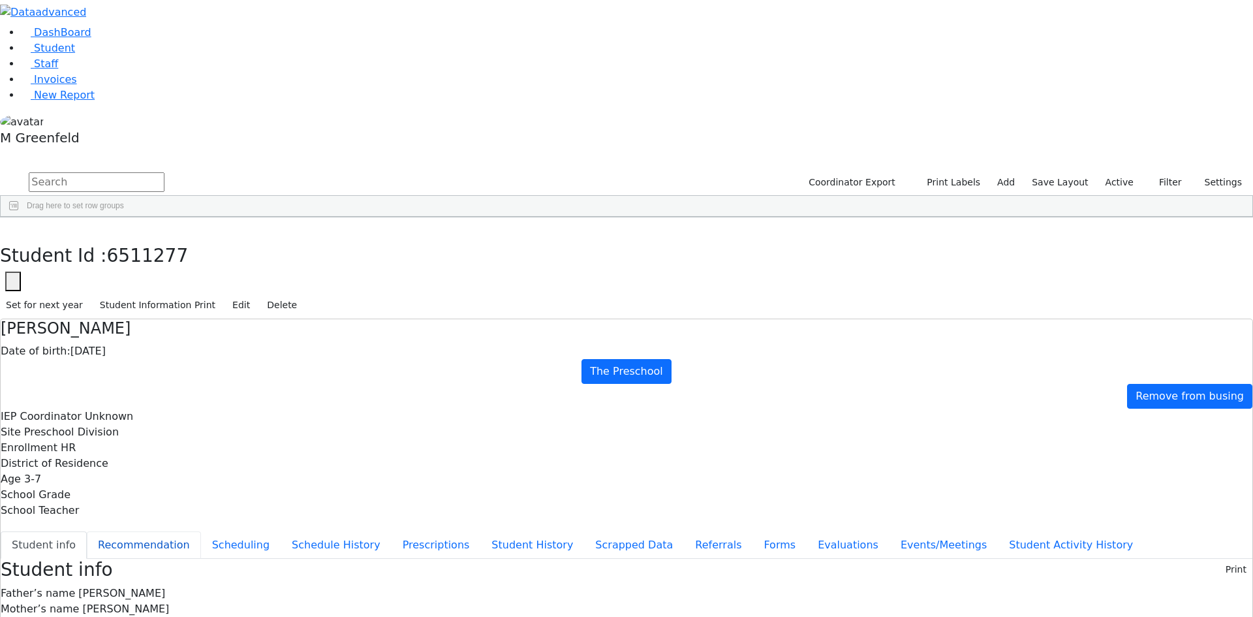
click at [201, 531] on button "Recommendation" at bounding box center [144, 544] width 114 height 27
checkbox input "true"
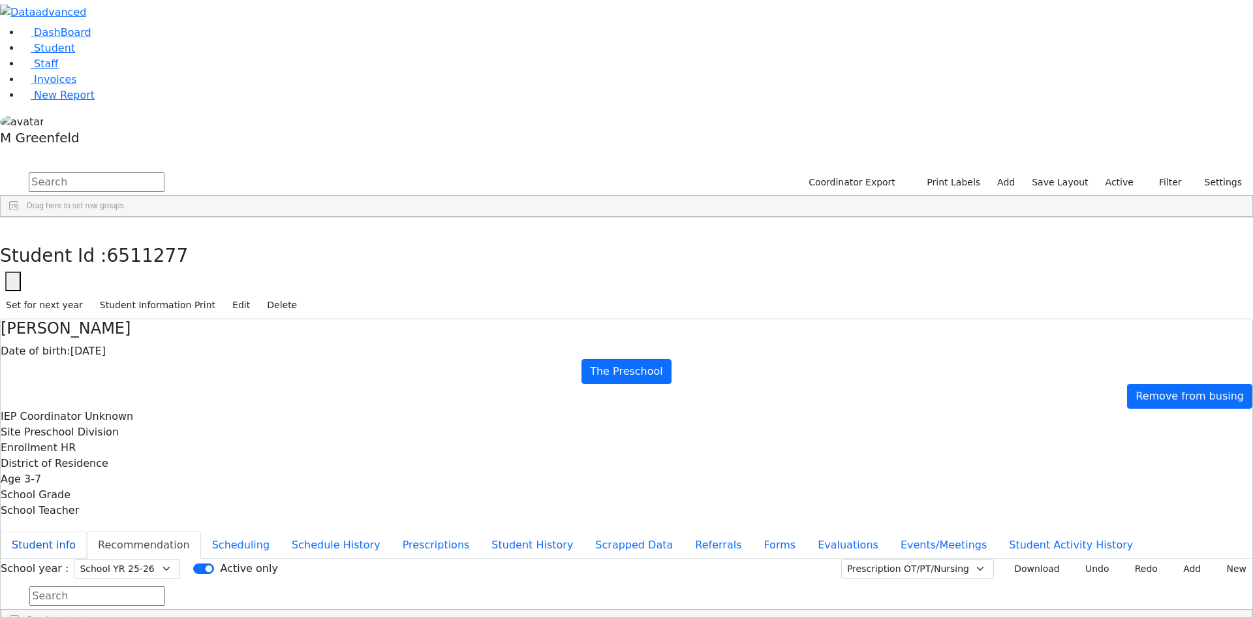
click at [87, 531] on button "Student info" at bounding box center [44, 544] width 86 height 27
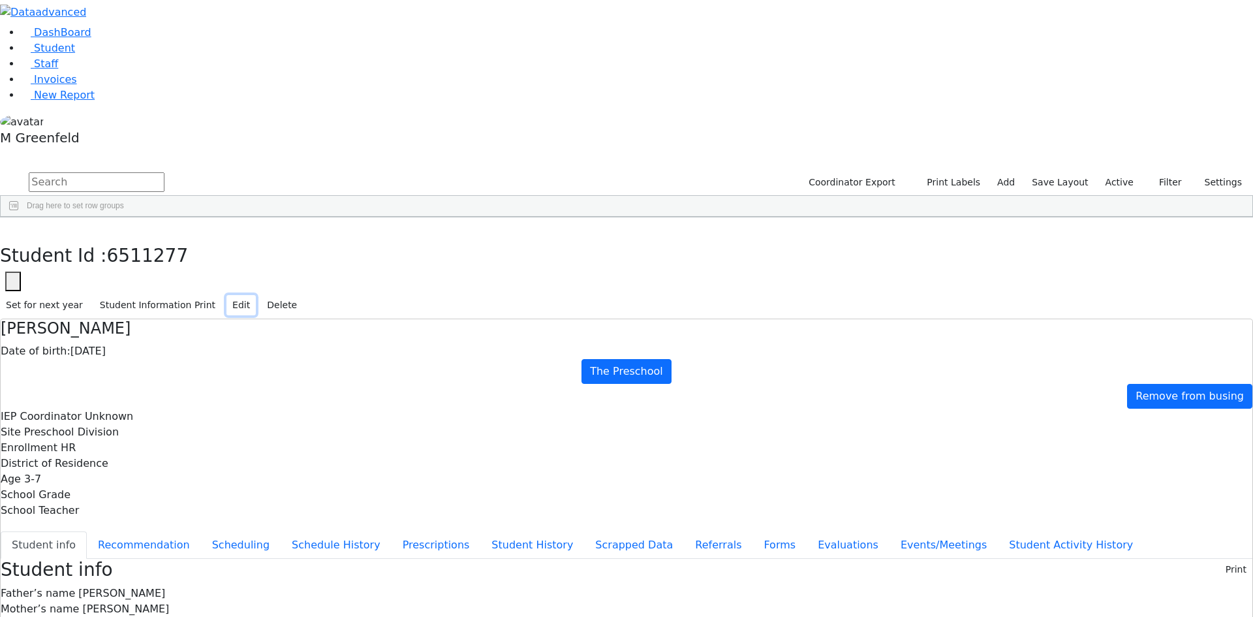
click at [256, 295] on button "Edit" at bounding box center [241, 305] width 29 height 20
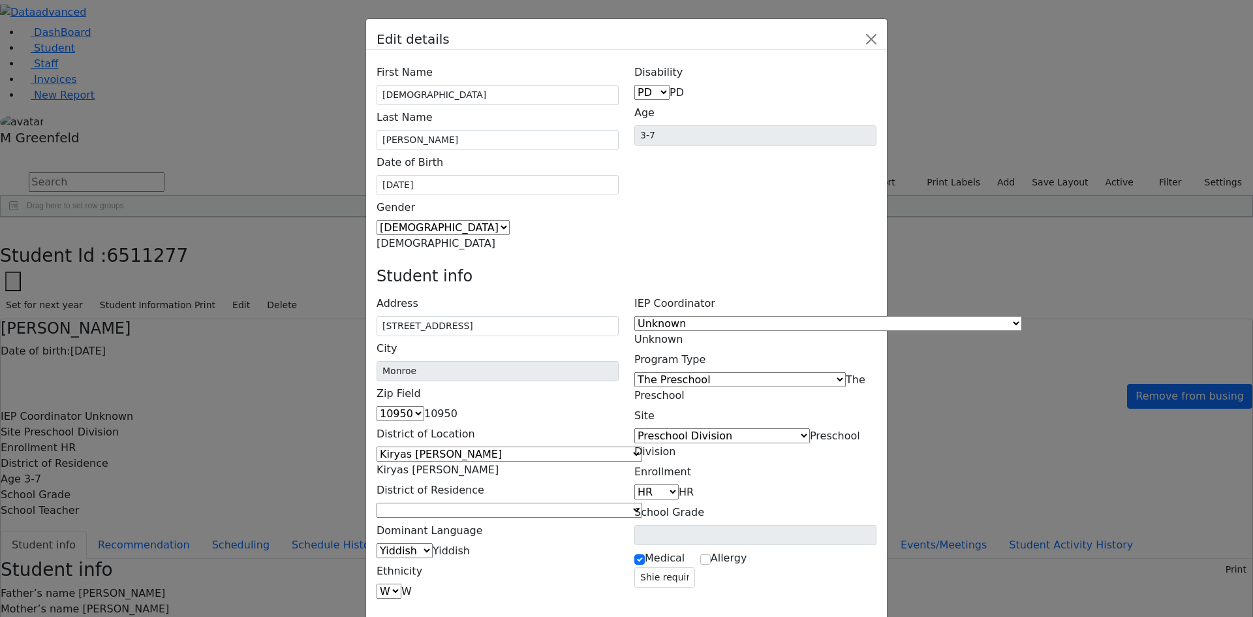
click at [642, 504] on span at bounding box center [642, 510] width 0 height 12
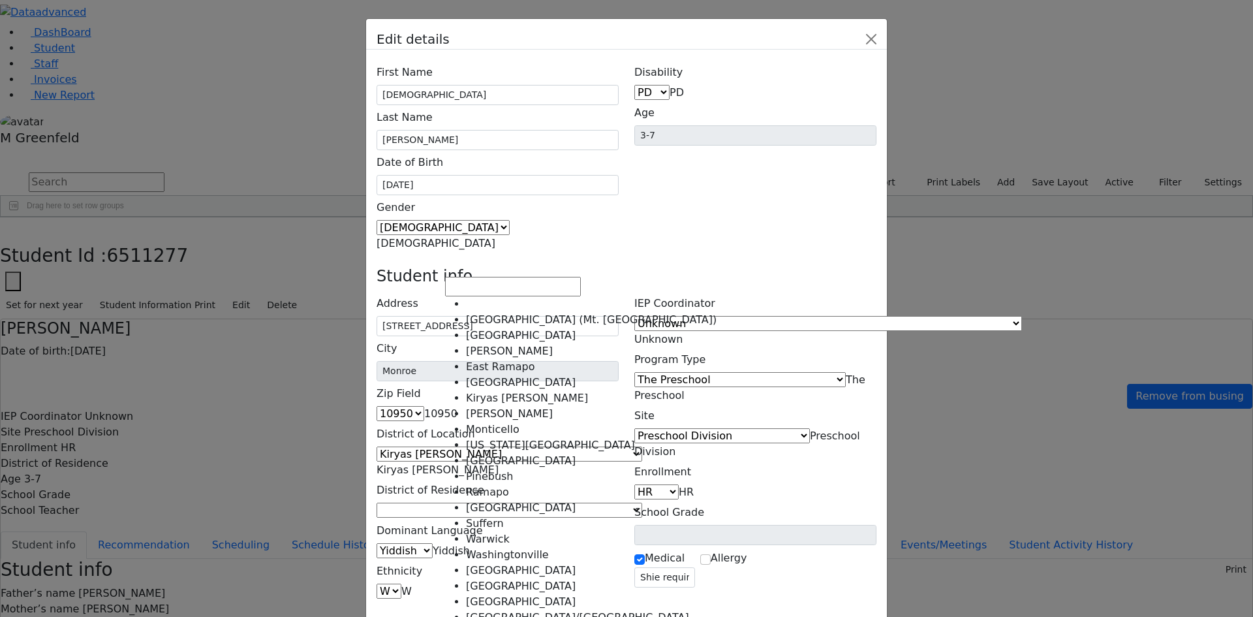
scroll to position [20, 0]
select select "6"
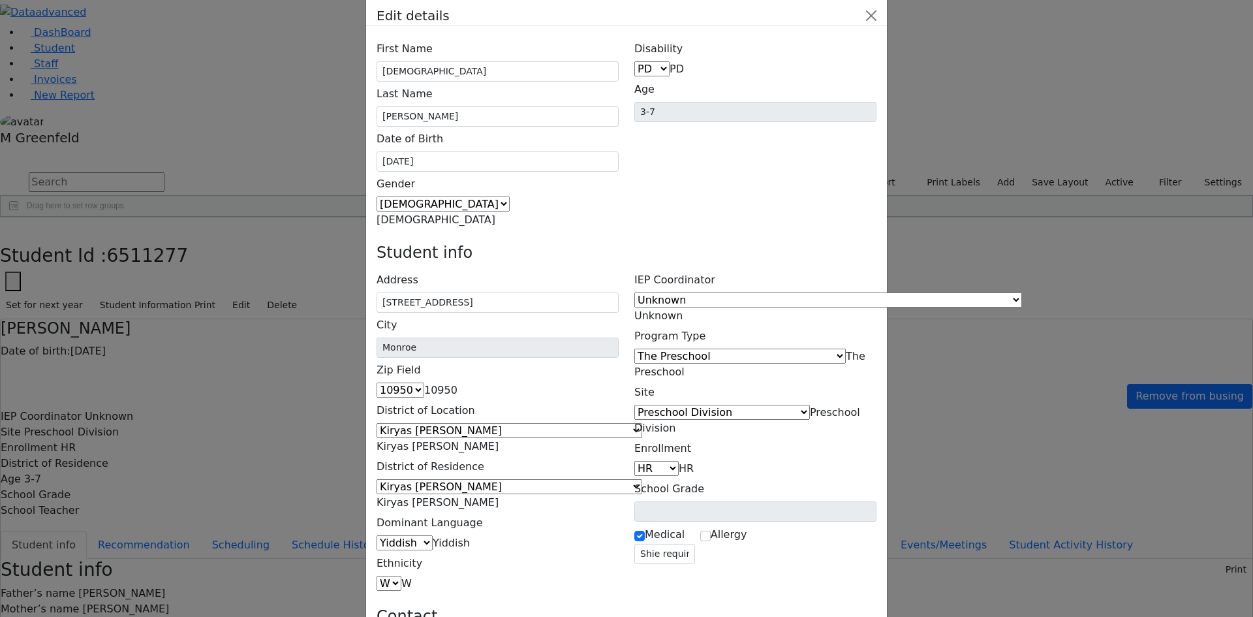
scroll to position [45, 0]
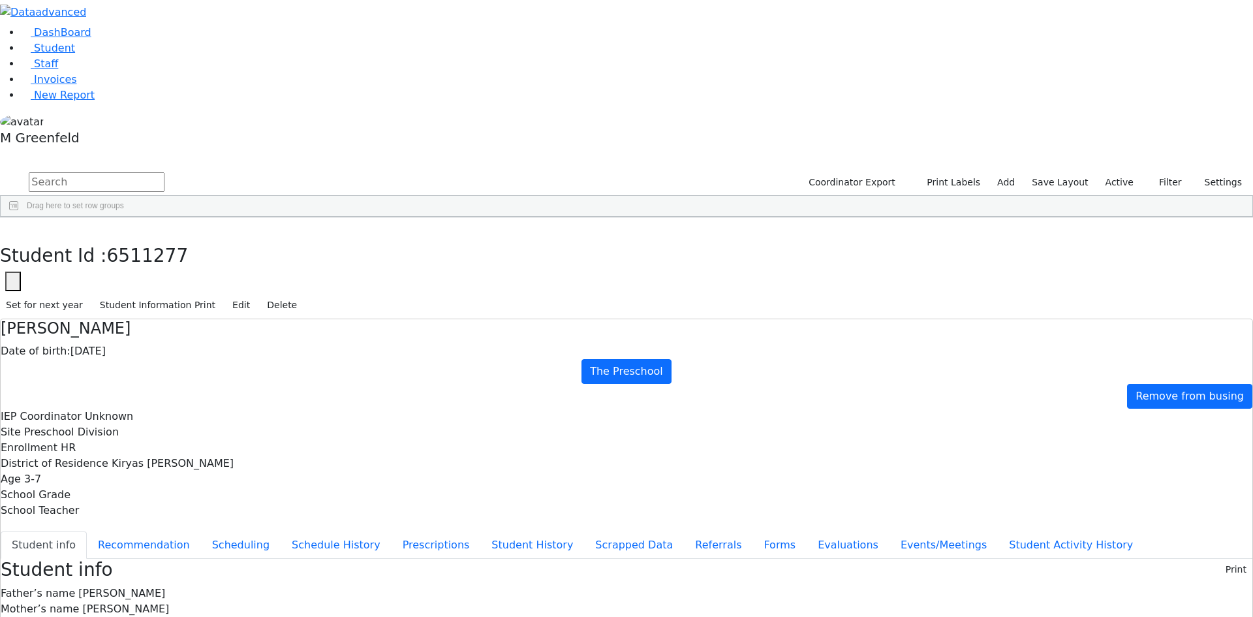
scroll to position [0, 0]
click at [19, 217] on button "button" at bounding box center [9, 230] width 19 height 27
click at [75, 54] on link "Student" at bounding box center [48, 48] width 54 height 12
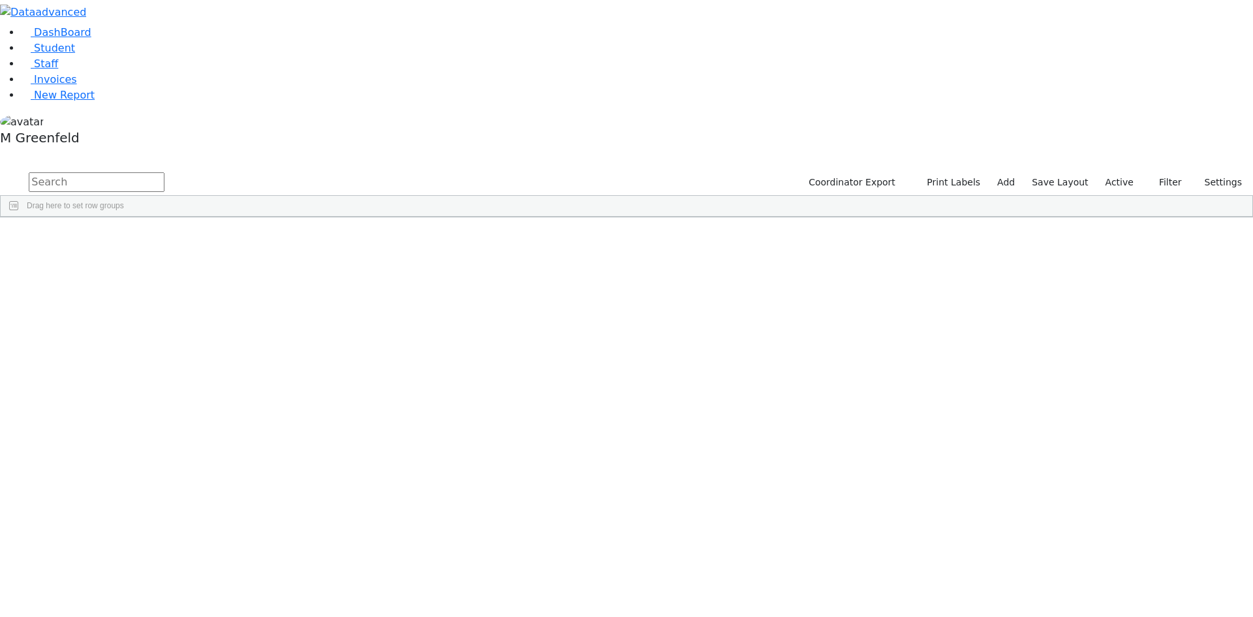
click at [164, 172] on input "text" at bounding box center [97, 182] width 136 height 20
type input "[PERSON_NAME]"
click at [257, 257] on div "[DATE]" at bounding box center [225, 266] width 63 height 18
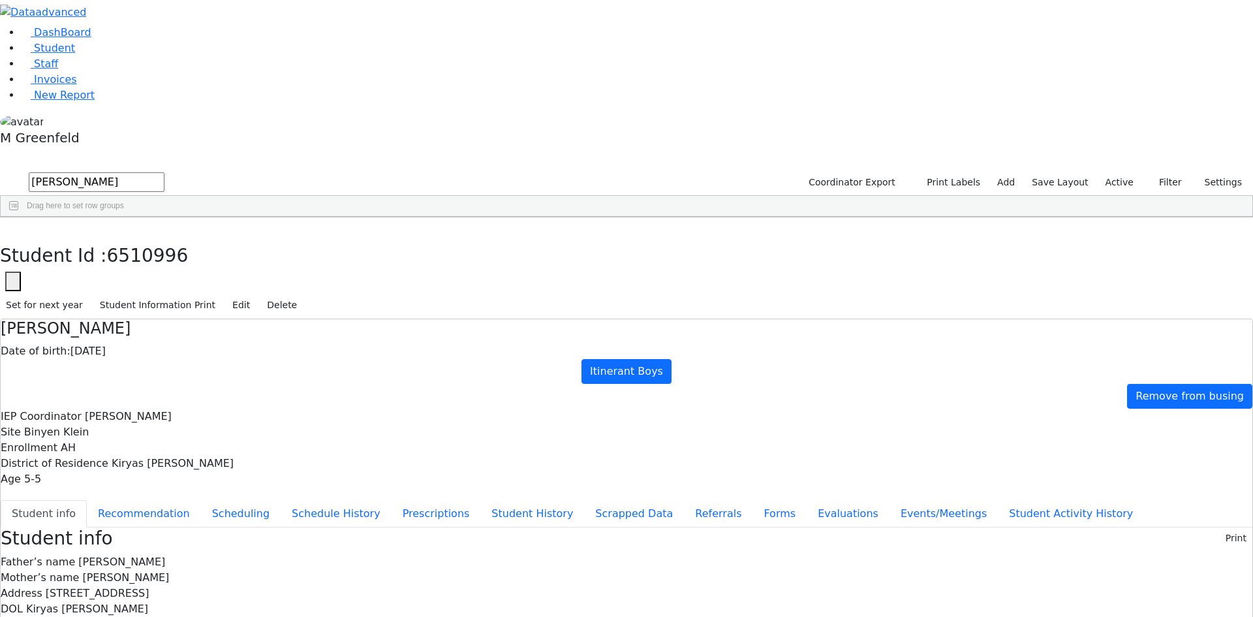
click at [259, 217] on div "Student Id : 6510996 Student Id 6510996 Cancel Save Set for next year Student I…" at bounding box center [626, 268] width 1253 height 102
drag, startPoint x: 248, startPoint y: 17, endPoint x: 245, endPoint y: 47, distance: 30.1
click at [13, 227] on icon "button" at bounding box center [9, 231] width 7 height 8
click at [131, 275] on div "[PERSON_NAME]" at bounding box center [100, 284] width 63 height 18
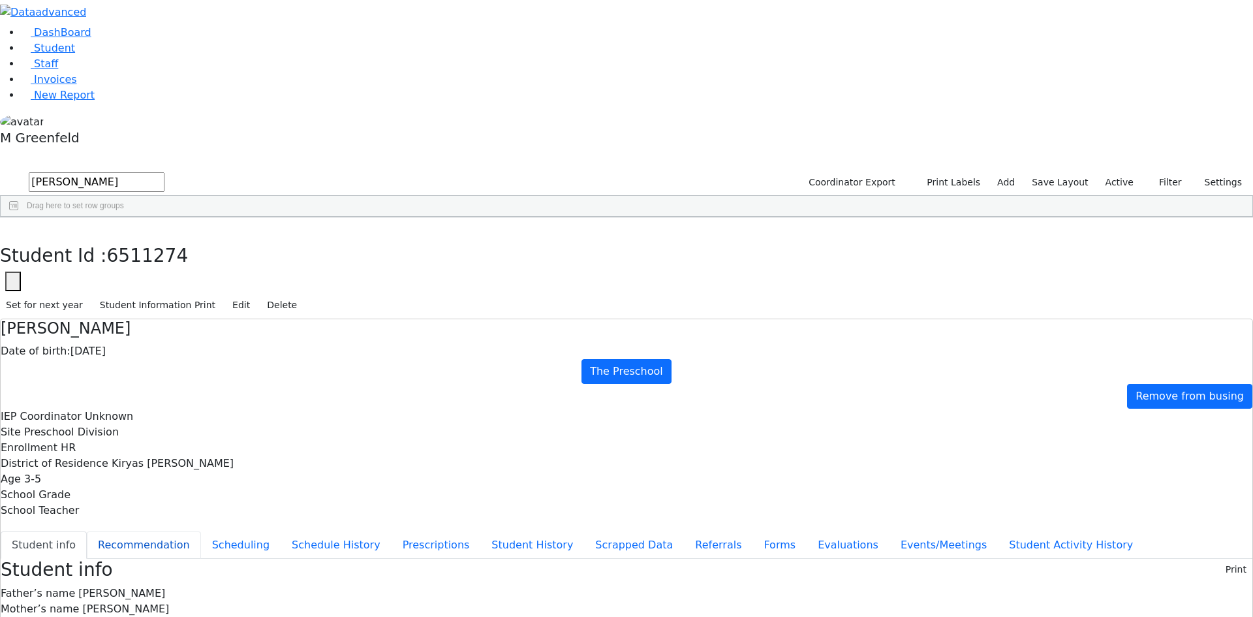
click at [201, 531] on button "Recommendation" at bounding box center [144, 544] width 114 height 27
checkbox input "true"
